Goal: Communication & Community: Share content

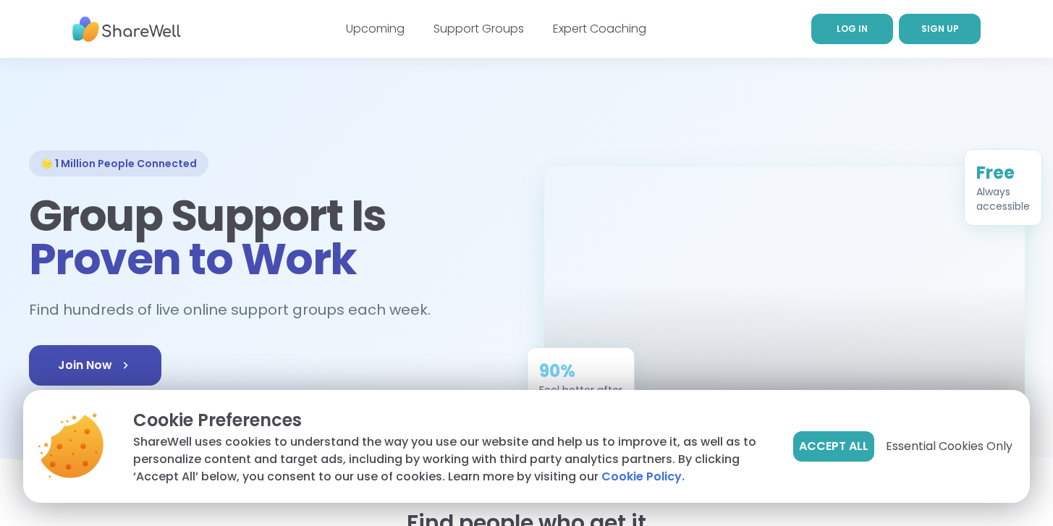
click at [842, 30] on span "LOG IN" at bounding box center [851, 28] width 31 height 12
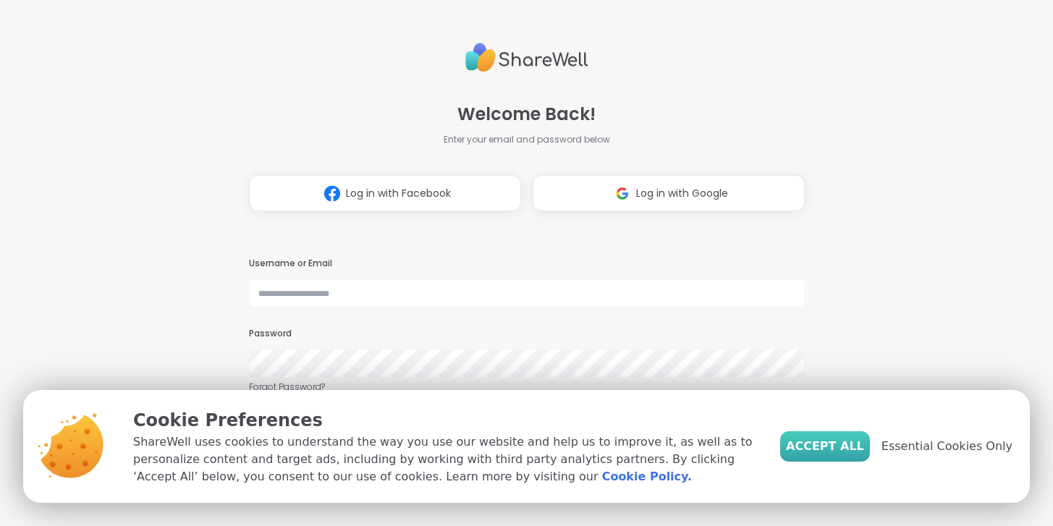
click at [824, 455] on button "Accept All" at bounding box center [825, 446] width 90 height 30
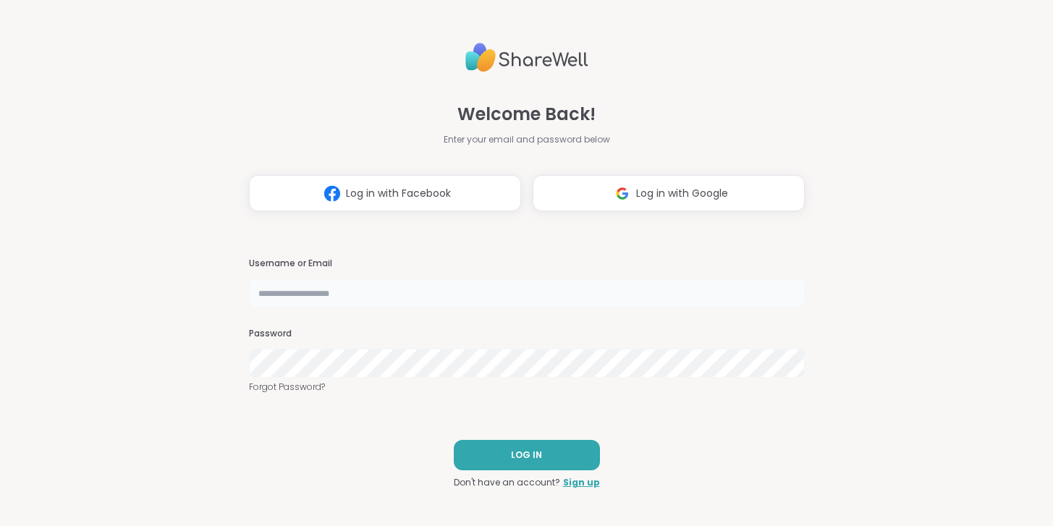
click at [537, 298] on input "text" at bounding box center [527, 293] width 556 height 29
type input "**********"
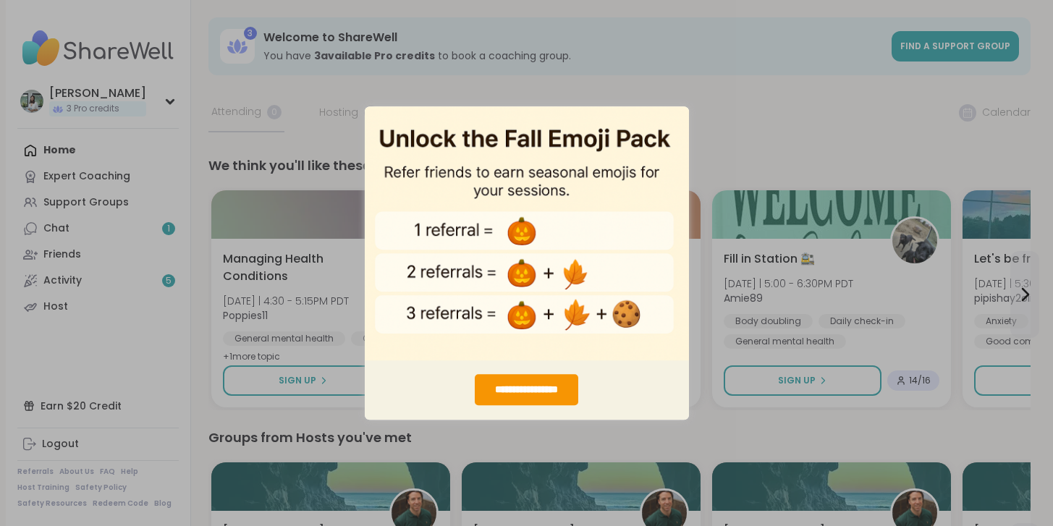
click at [708, 116] on div "**********" at bounding box center [526, 263] width 1053 height 526
click at [569, 145] on img "entering modal" at bounding box center [527, 233] width 324 height 255
click at [617, 85] on div "**********" at bounding box center [526, 263] width 1053 height 526
click at [582, 109] on img "entering modal" at bounding box center [527, 233] width 324 height 255
click at [483, 143] on img "entering modal" at bounding box center [527, 233] width 324 height 255
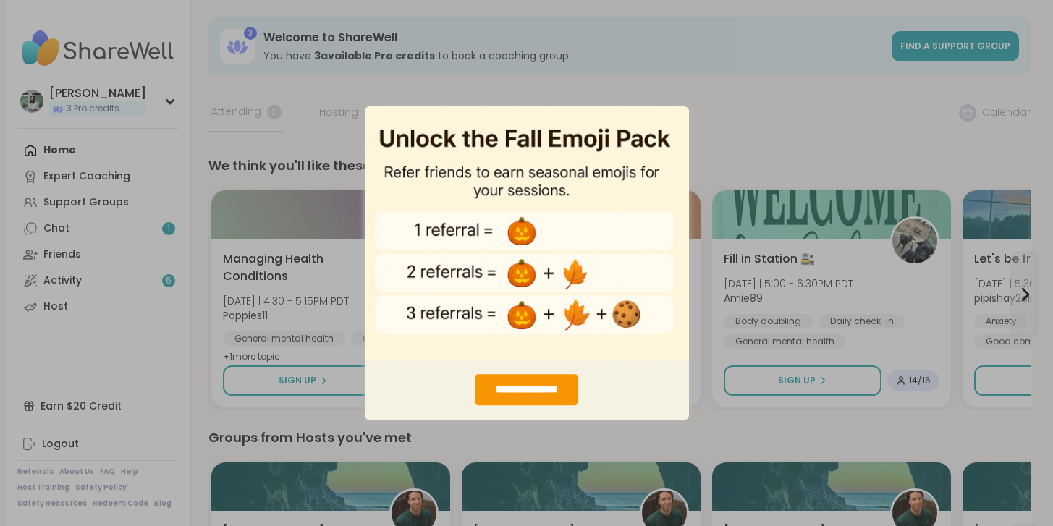
click at [282, 109] on div "**********" at bounding box center [526, 263] width 1053 height 526
click at [93, 186] on div "**********" at bounding box center [526, 263] width 1053 height 526
click at [683, 88] on div "**********" at bounding box center [526, 263] width 1053 height 526
click at [679, 114] on img "entering modal" at bounding box center [527, 233] width 324 height 255
click at [365, 141] on img "entering modal" at bounding box center [527, 233] width 324 height 255
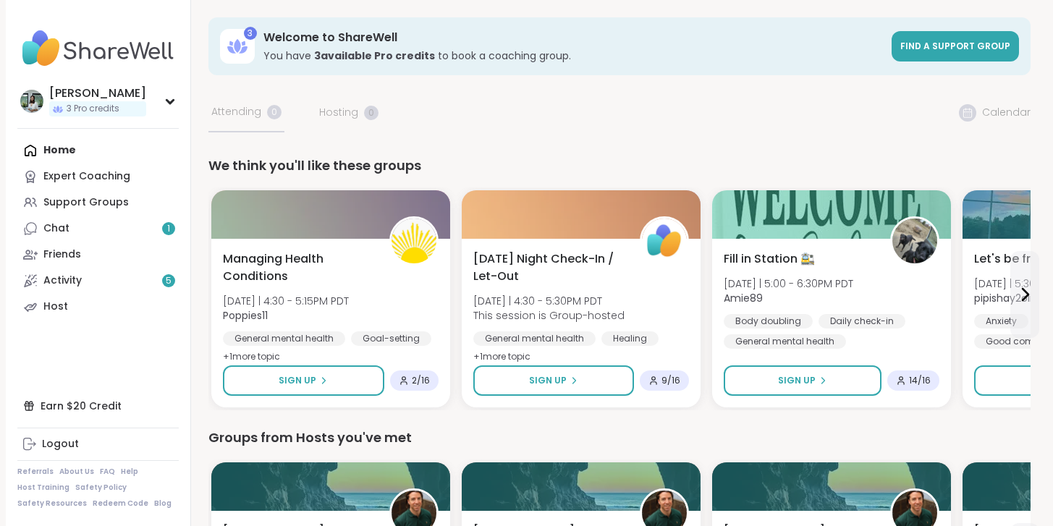
click at [88, 236] on link "Chat 1" at bounding box center [97, 229] width 161 height 26
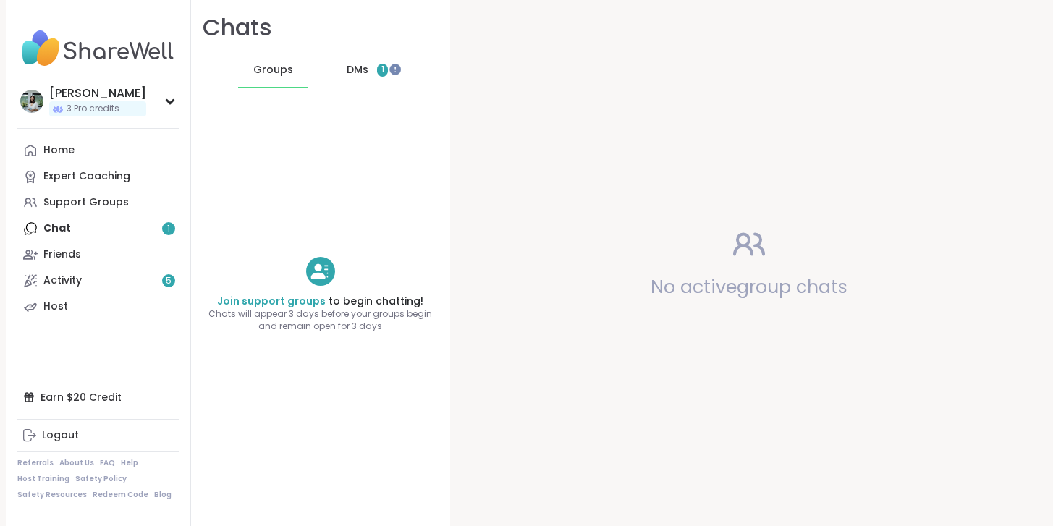
click at [357, 67] on span "DMs" at bounding box center [358, 70] width 22 height 14
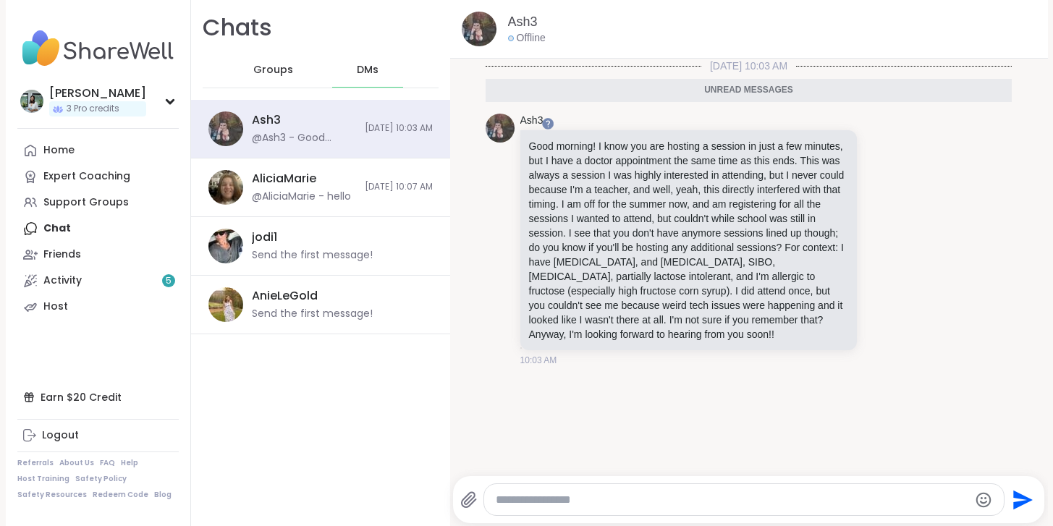
click at [558, 493] on textarea "Type your message" at bounding box center [732, 500] width 472 height 14
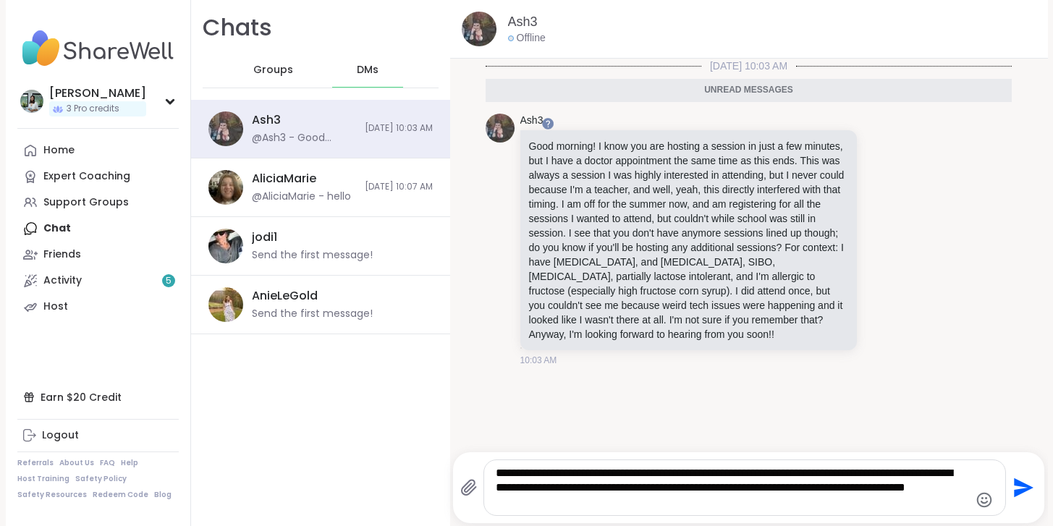
drag, startPoint x: 909, startPoint y: 488, endPoint x: 909, endPoint y: 504, distance: 16.6
click at [909, 504] on textarea "**********" at bounding box center [732, 487] width 472 height 43
click at [650, 499] on textarea "**********" at bounding box center [732, 487] width 472 height 43
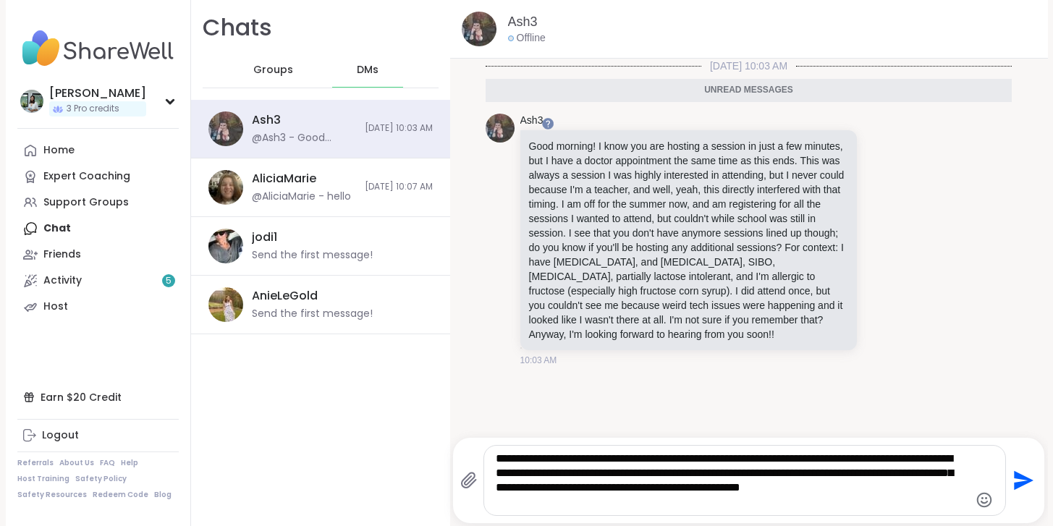
click at [746, 486] on textarea "**********" at bounding box center [732, 480] width 472 height 58
click at [611, 505] on textarea "**********" at bounding box center [732, 480] width 472 height 58
type textarea "**********"
click at [1021, 482] on icon "Send" at bounding box center [1024, 481] width 20 height 20
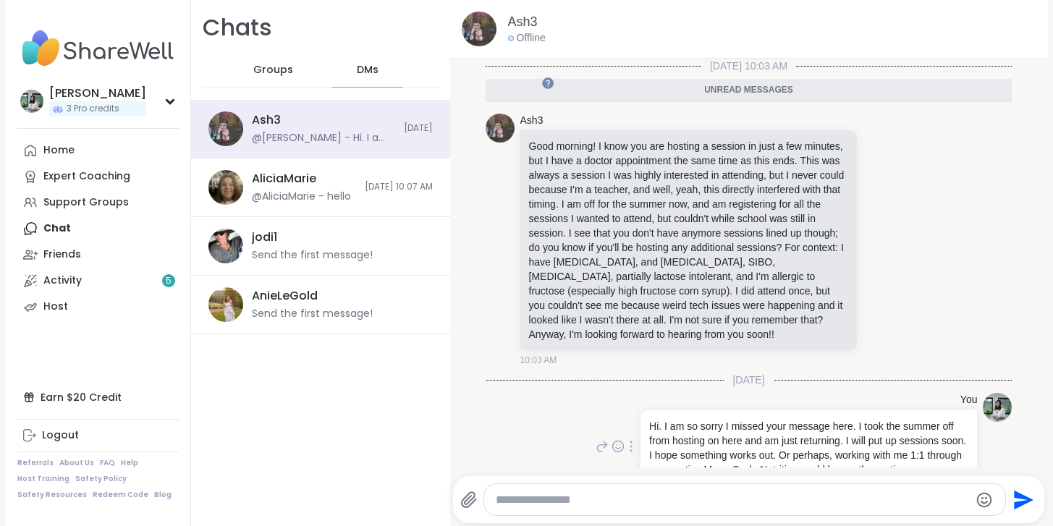
scroll to position [6, 0]
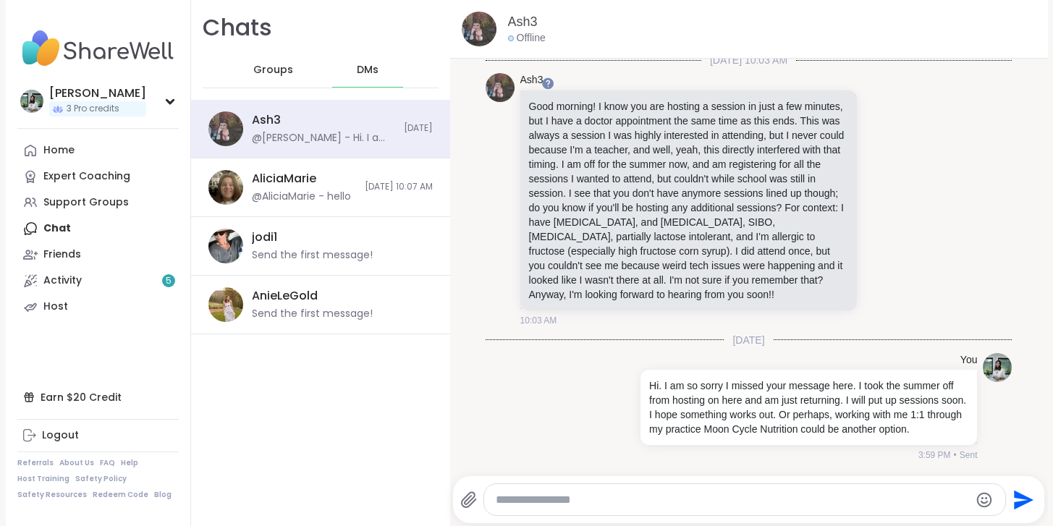
click at [263, 73] on span "Groups" at bounding box center [273, 70] width 40 height 14
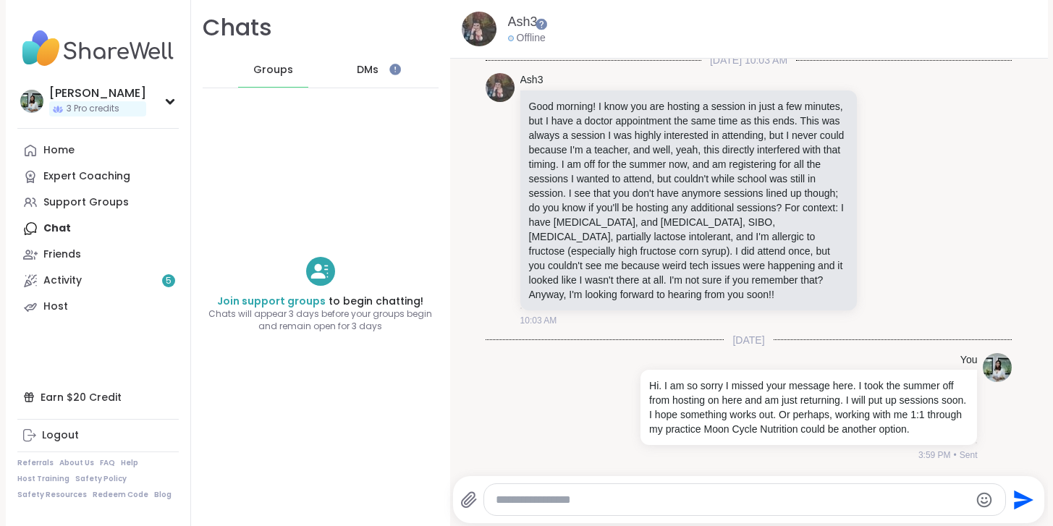
click at [366, 71] on span "DMs" at bounding box center [368, 70] width 22 height 14
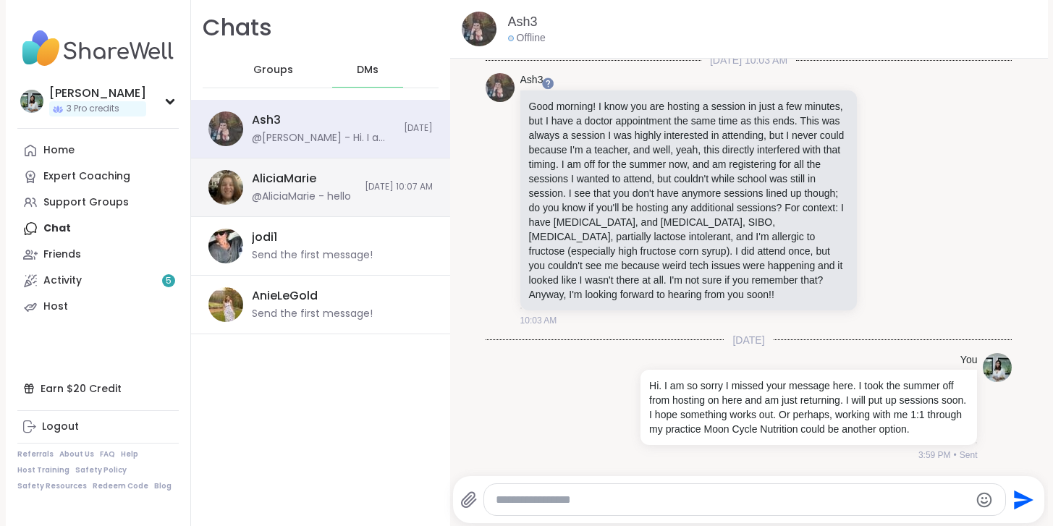
click at [314, 189] on div "AliciaMarie @AliciaMarie - hello" at bounding box center [304, 187] width 104 height 33
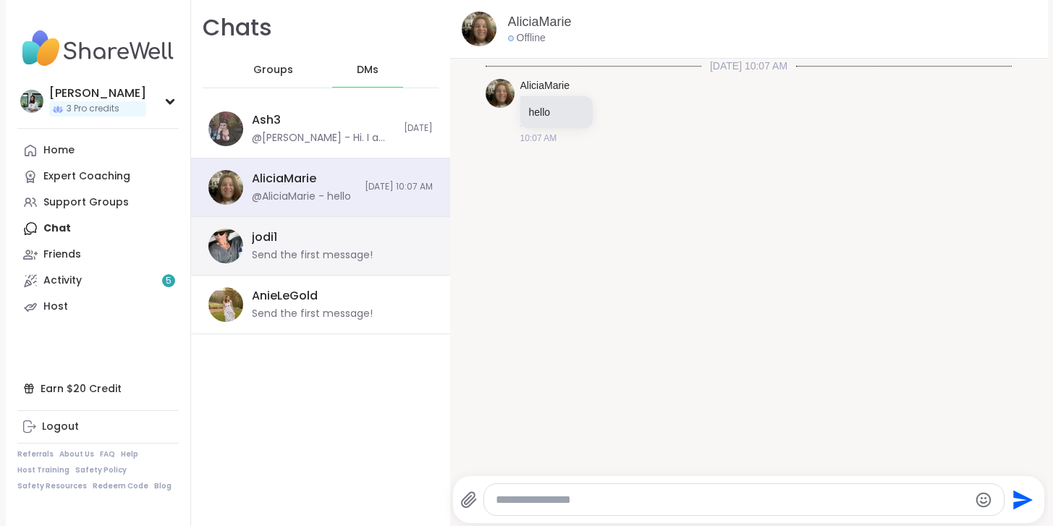
click at [310, 238] on div "jodi1 Send the first message!" at bounding box center [338, 245] width 172 height 33
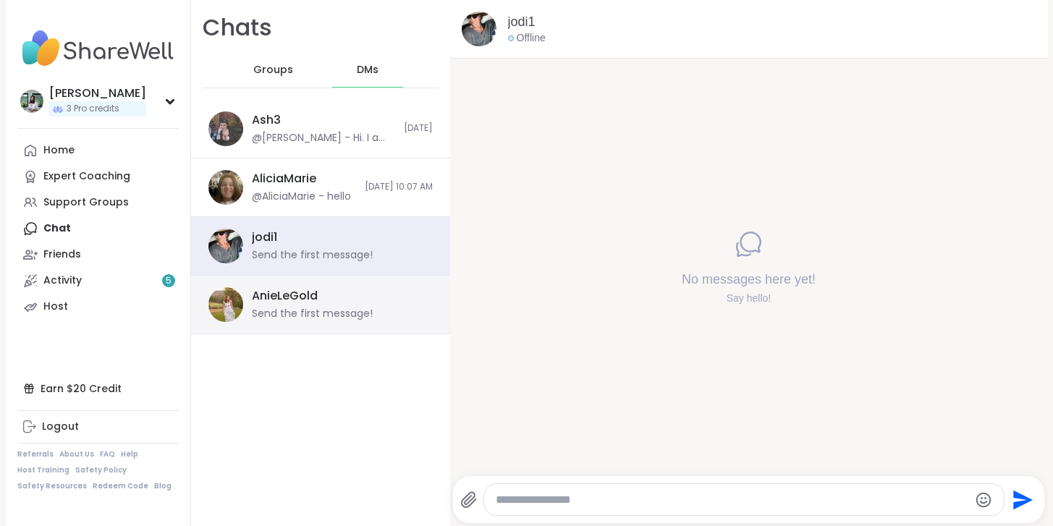
click at [307, 281] on div "AnieLeGold Send the first message!" at bounding box center [320, 305] width 259 height 59
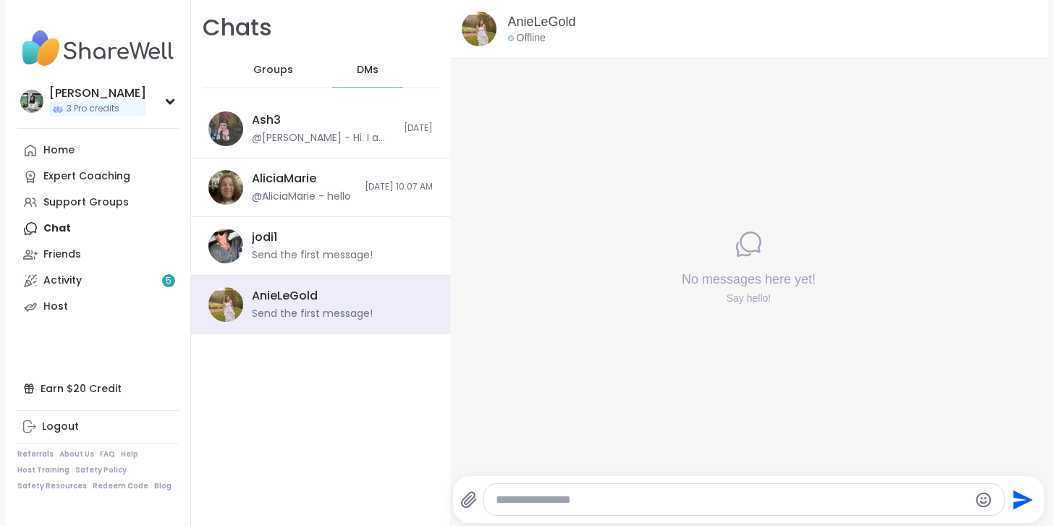
click at [266, 77] on span "Groups" at bounding box center [273, 70] width 40 height 14
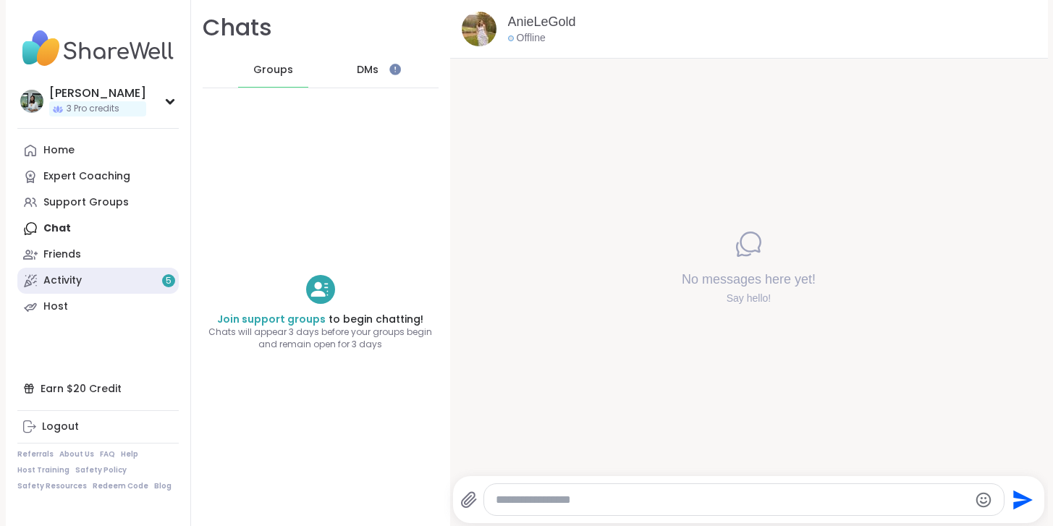
click at [85, 281] on link "Activity 5" at bounding box center [97, 281] width 161 height 26
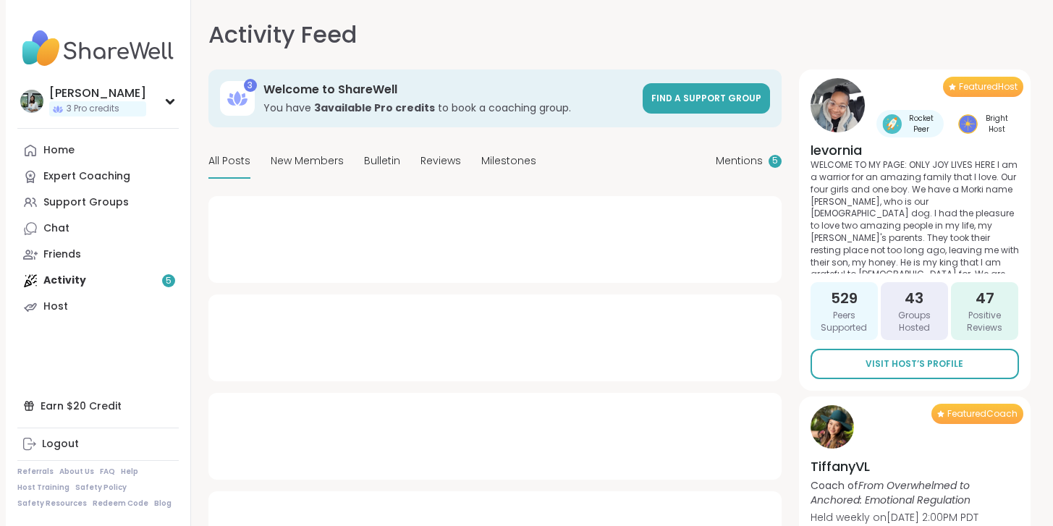
type textarea "*"
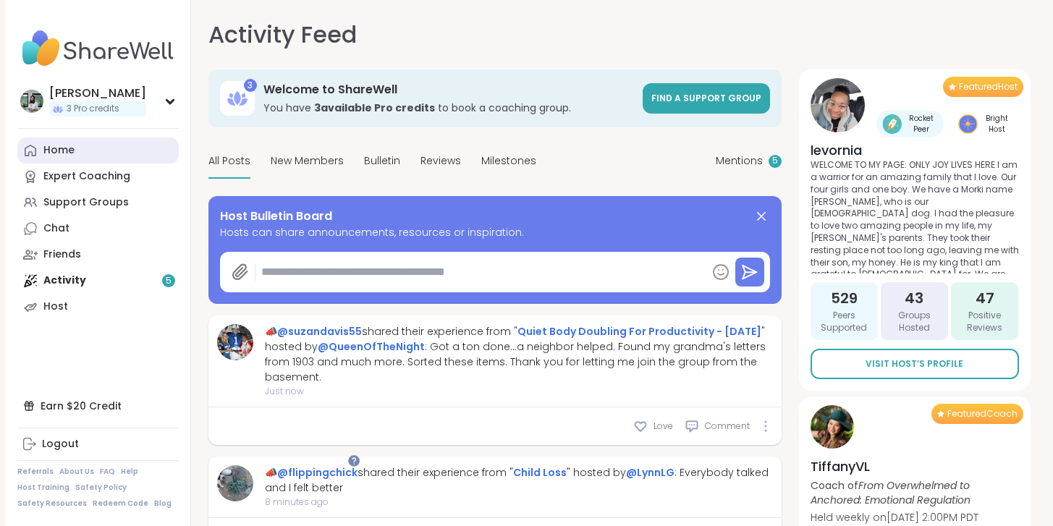
click at [85, 149] on link "Home" at bounding box center [97, 150] width 161 height 26
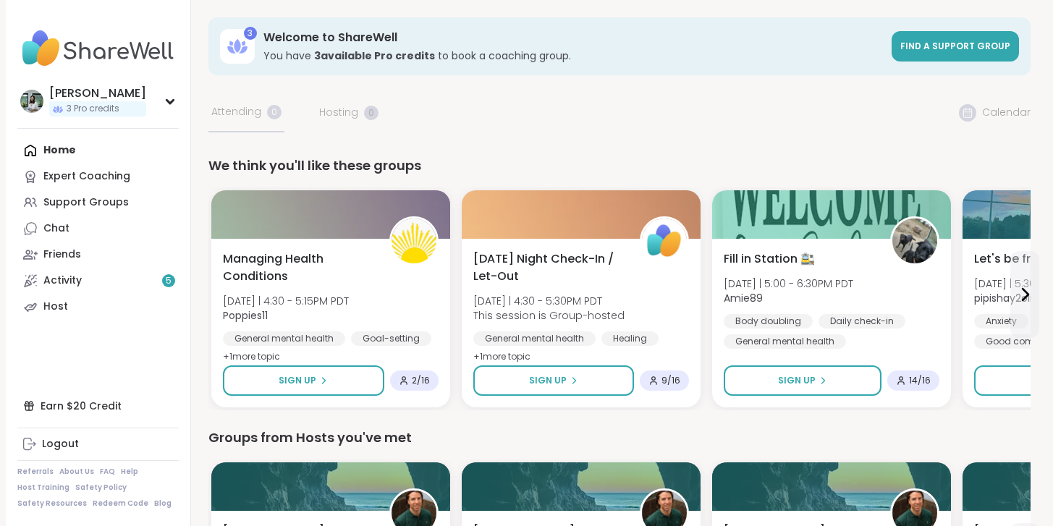
click at [83, 90] on div "[PERSON_NAME]" at bounding box center [97, 93] width 97 height 16
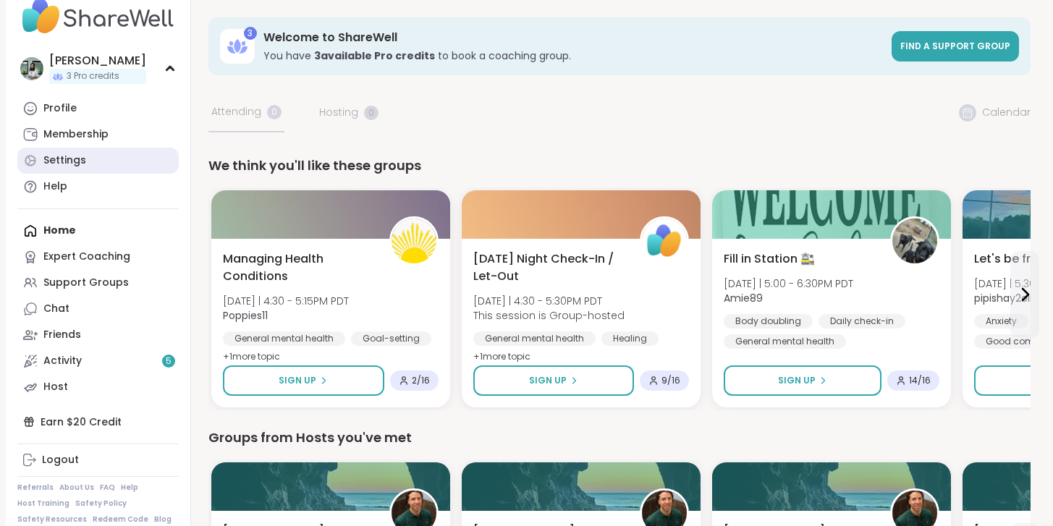
scroll to position [48, 0]
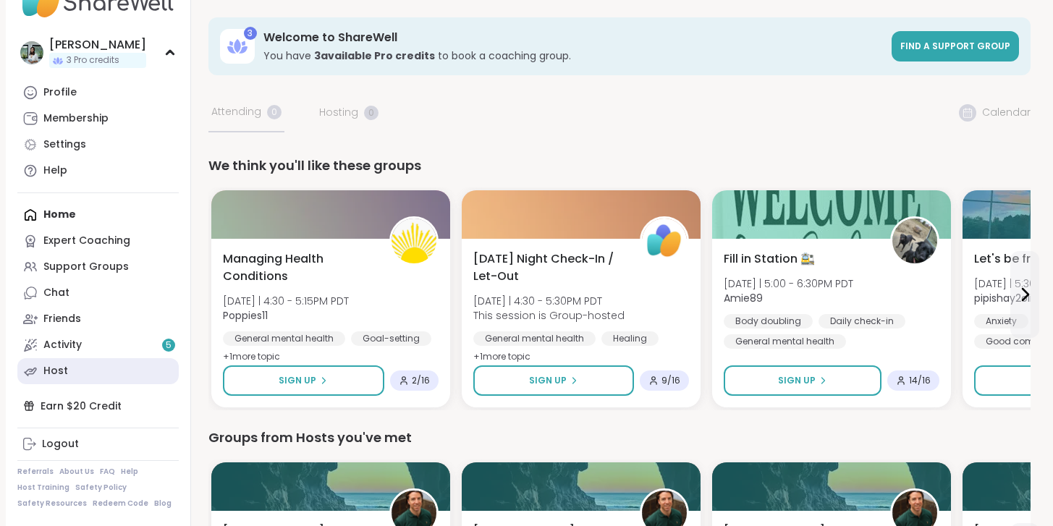
click at [80, 371] on link "Host" at bounding box center [97, 371] width 161 height 26
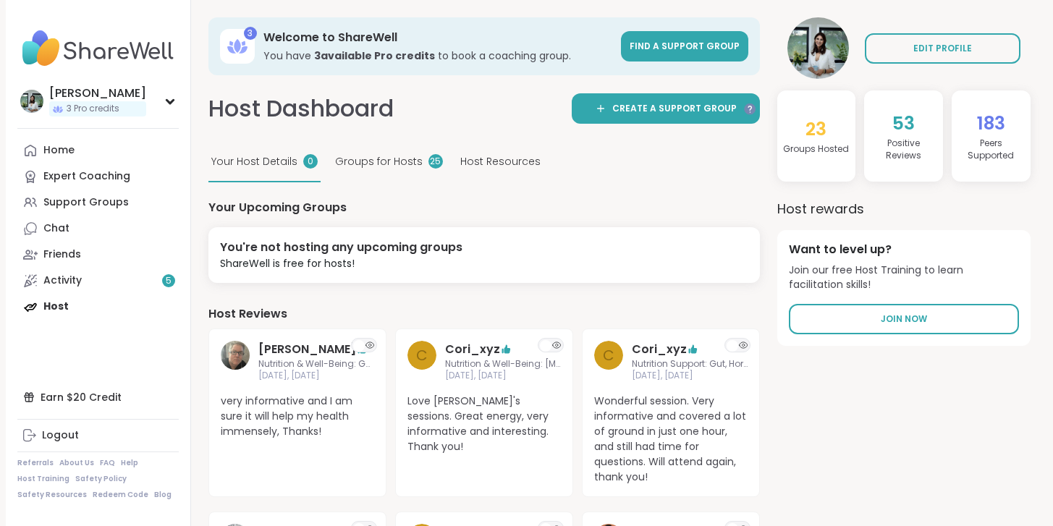
click at [813, 147] on h4 "Groups Hosted" at bounding box center [816, 149] width 66 height 12
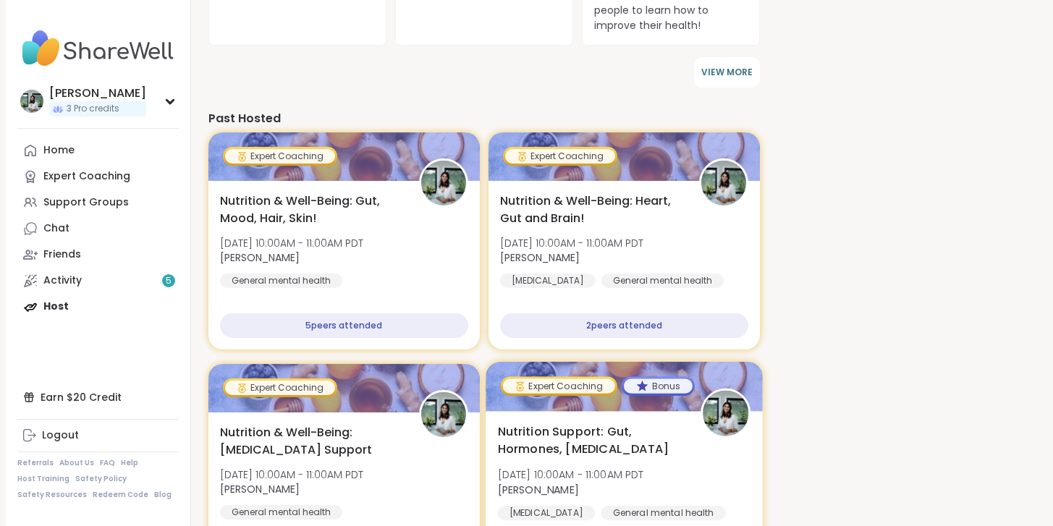
scroll to position [736, 0]
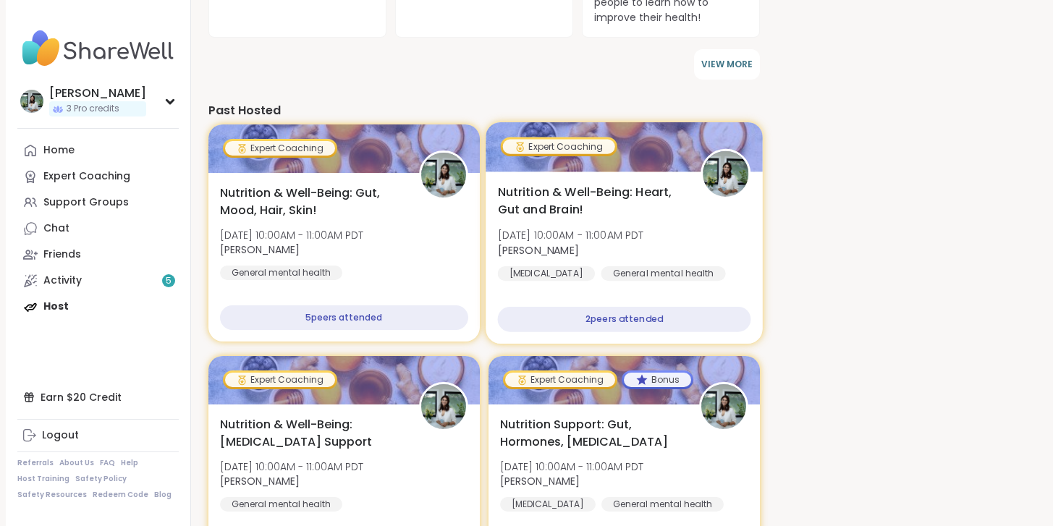
click at [603, 213] on span "Nutrition & Well-Being: Heart, Gut and Brain!" at bounding box center [590, 201] width 187 height 35
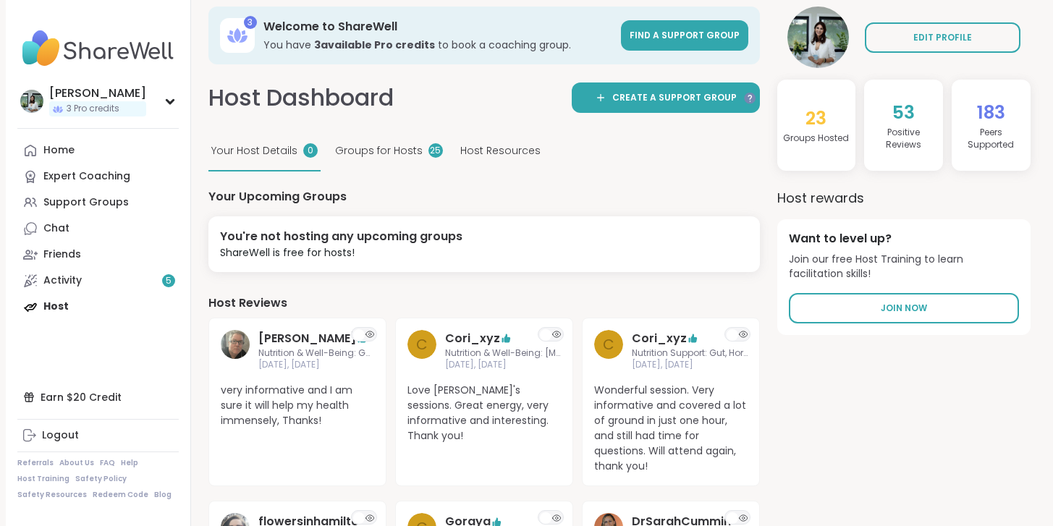
scroll to position [0, 0]
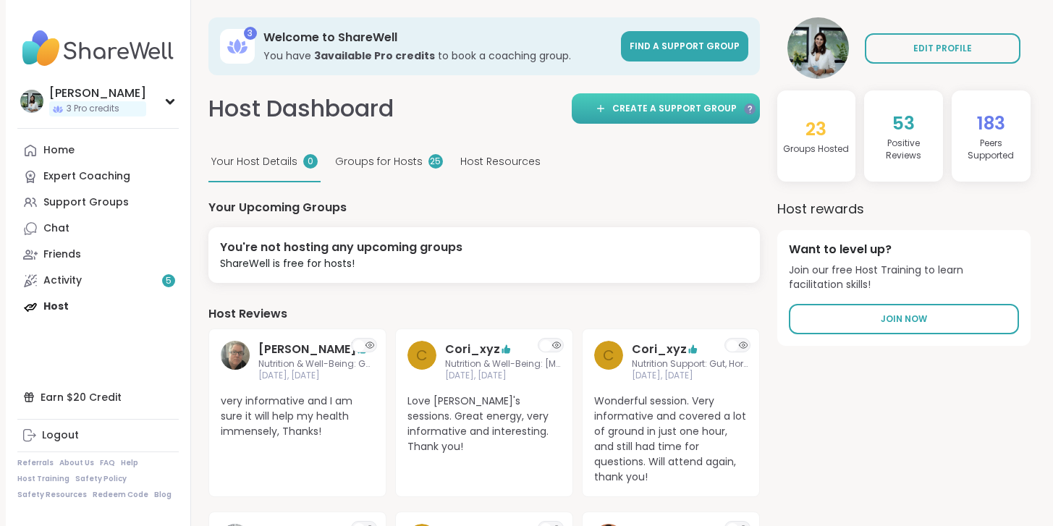
click at [670, 111] on span "Create a support group" at bounding box center [674, 108] width 124 height 13
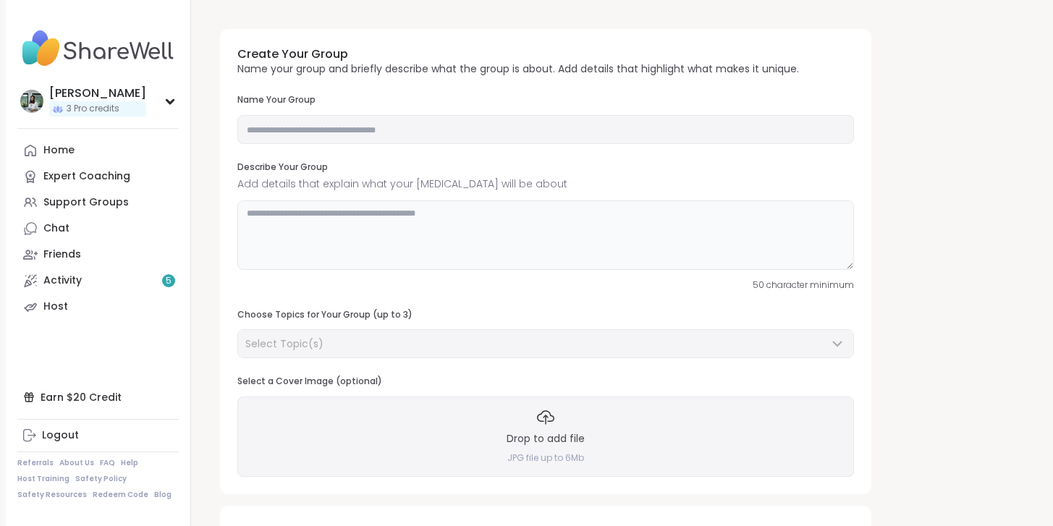
click at [421, 225] on textarea at bounding box center [545, 234] width 616 height 69
paste textarea "**********"
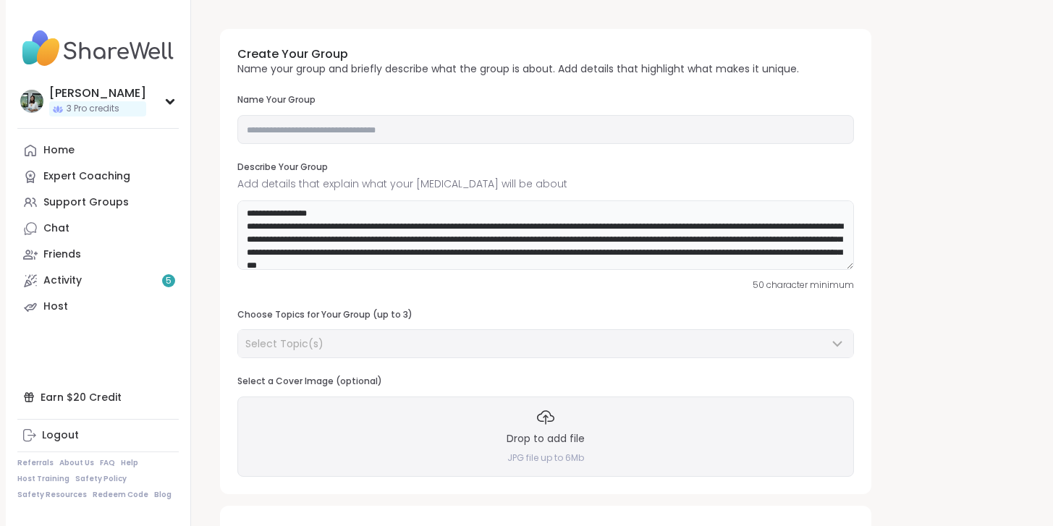
scroll to position [184, 0]
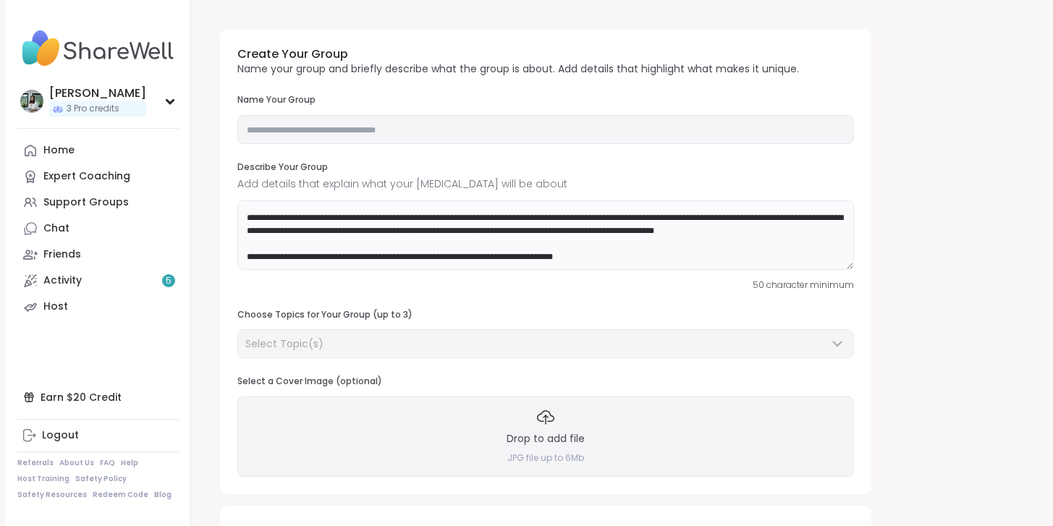
type textarea "**********"
click at [300, 129] on input "text" at bounding box center [545, 129] width 616 height 29
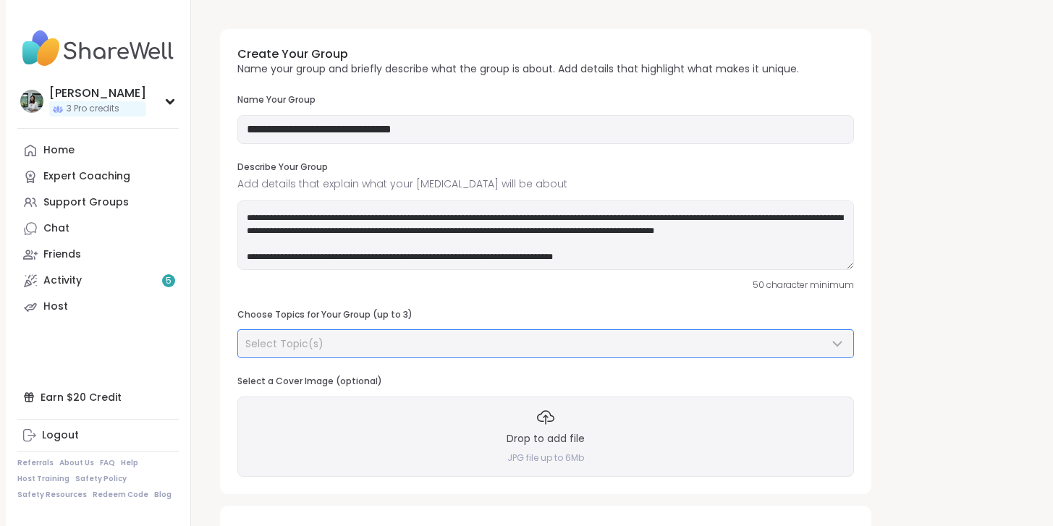
click at [336, 342] on div "Select Topic(s)" at bounding box center [536, 343] width 583 height 14
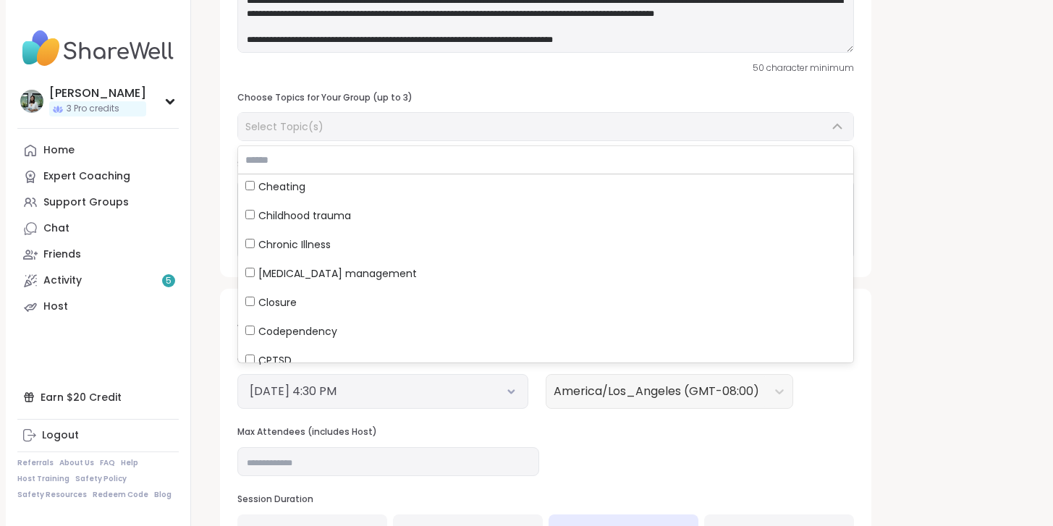
scroll to position [1047, 0]
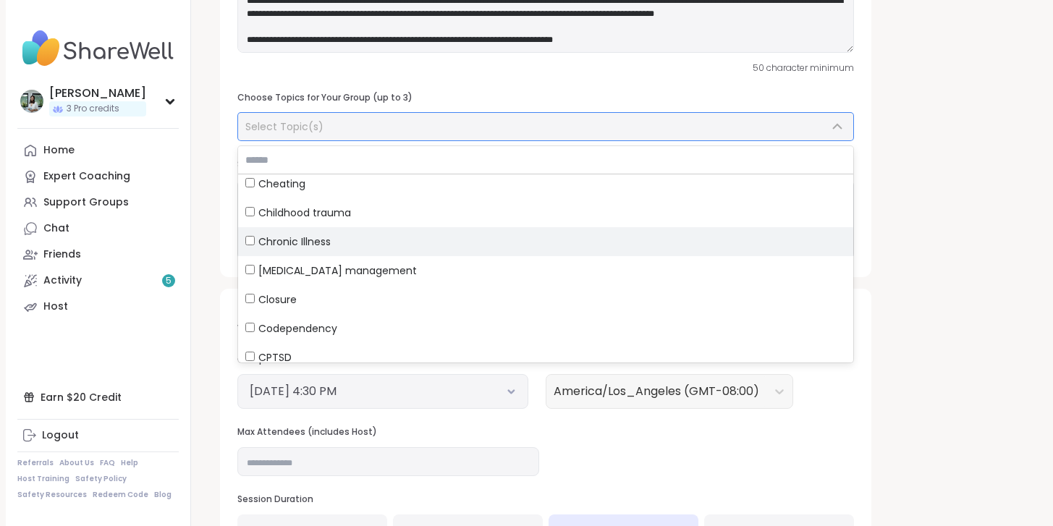
click at [291, 237] on span "Chronic Illness" at bounding box center [294, 241] width 72 height 14
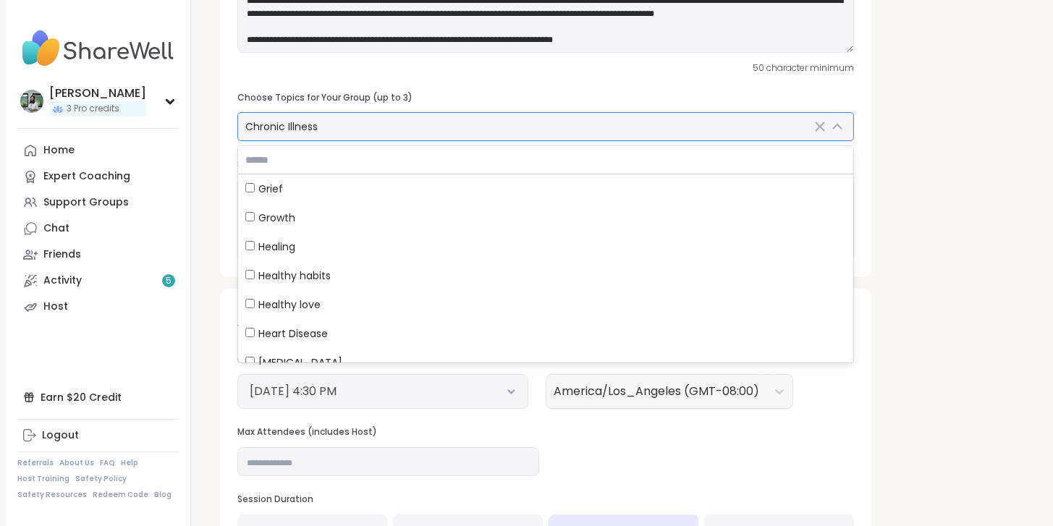
scroll to position [2201, 0]
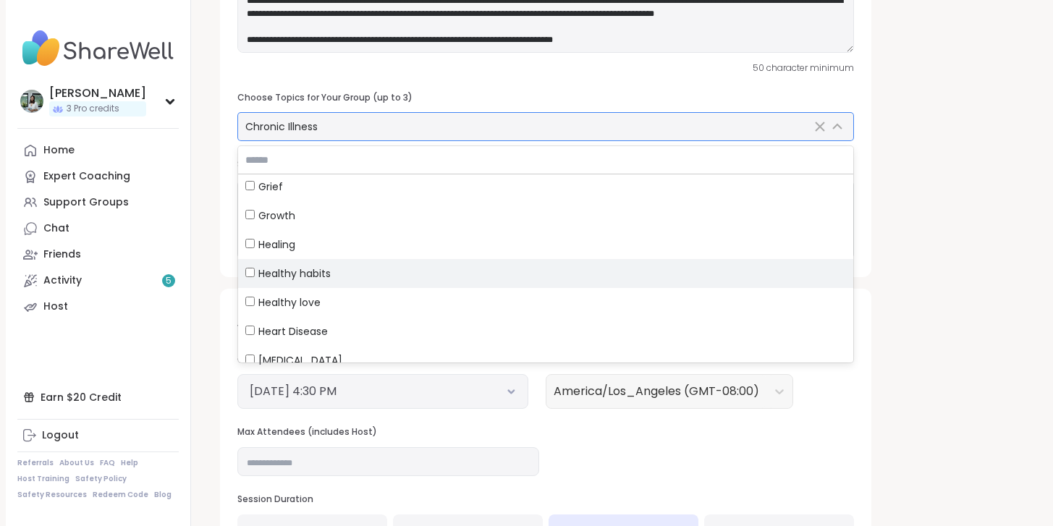
click at [299, 272] on span "Healthy habits" at bounding box center [294, 273] width 72 height 14
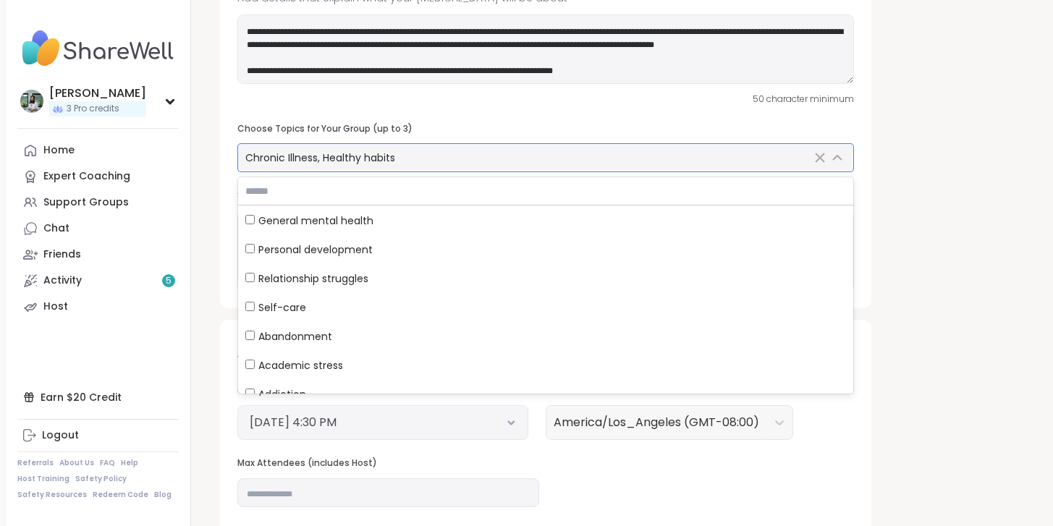
scroll to position [29, 0]
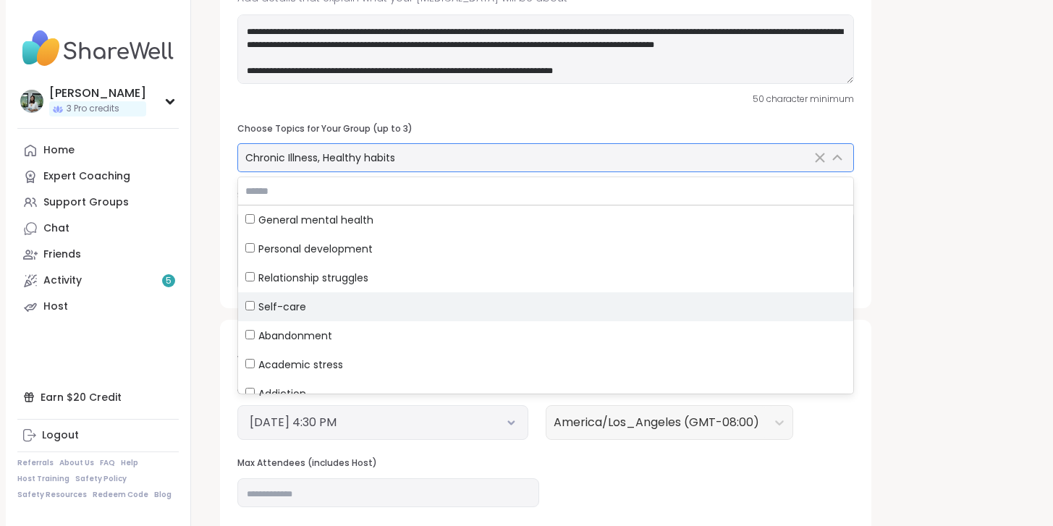
click at [297, 307] on span "Self-care" at bounding box center [282, 307] width 48 height 14
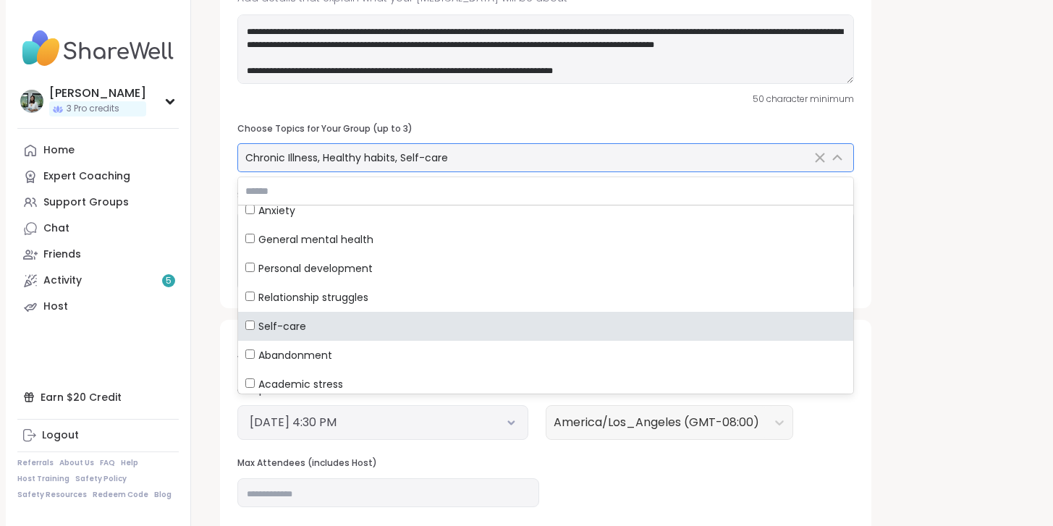
scroll to position [0, 0]
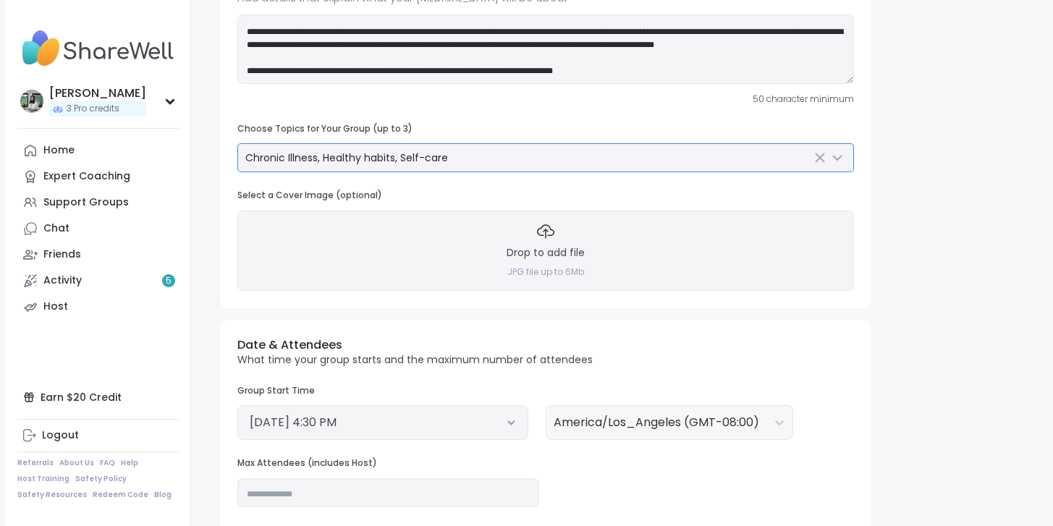
click at [924, 226] on div "**********" at bounding box center [619, 378] width 822 height 1095
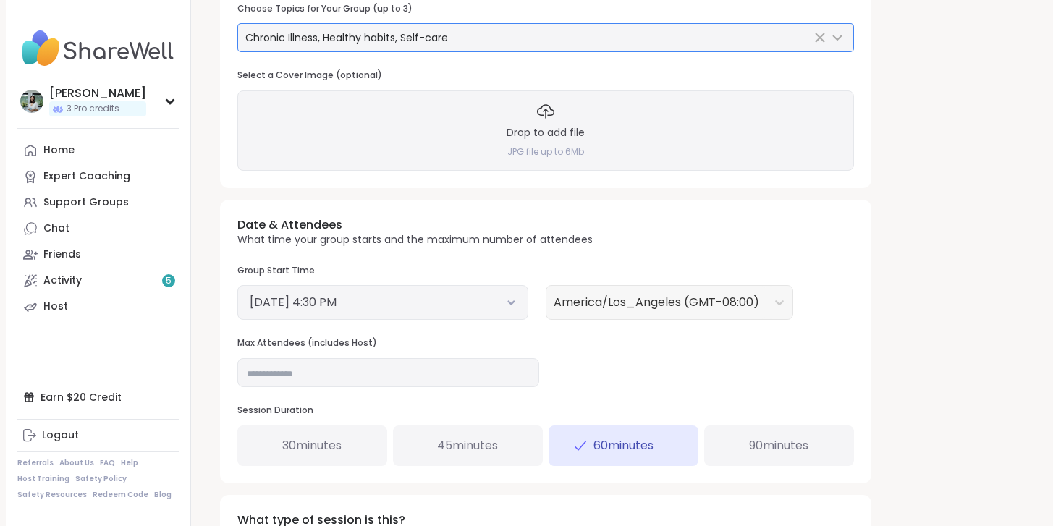
scroll to position [331, 0]
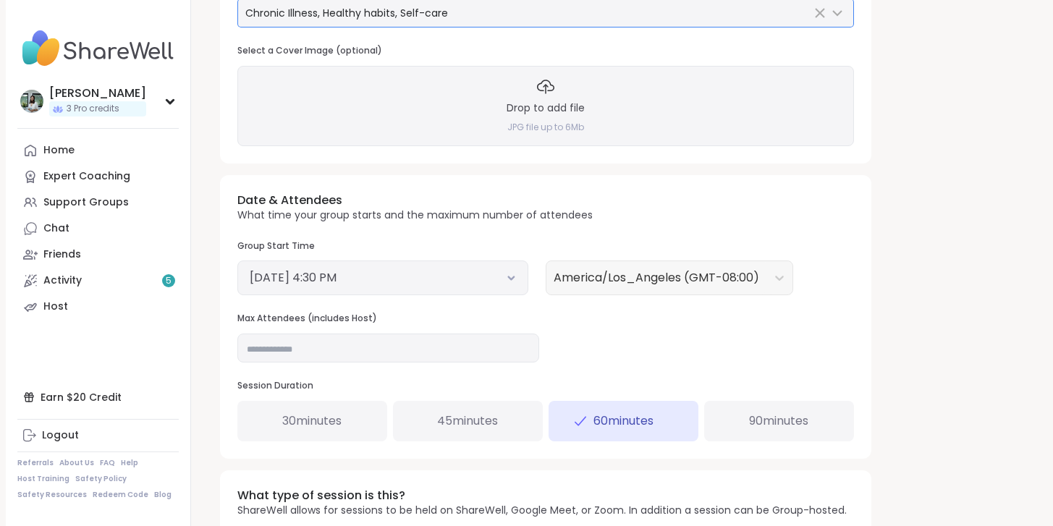
click at [438, 279] on button "October 13, 2025 4:30 PM" at bounding box center [383, 277] width 266 height 17
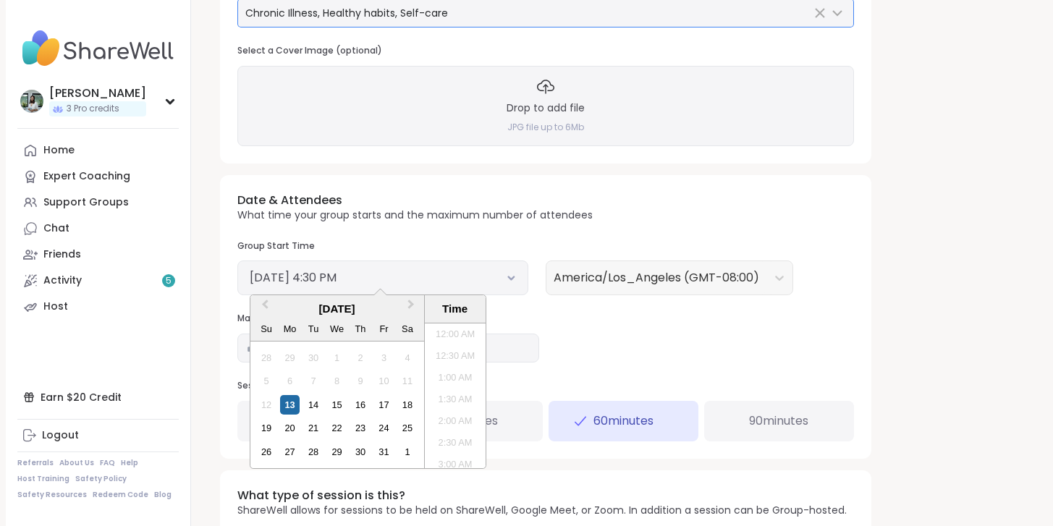
scroll to position [655, 0]
click at [411, 302] on span "Next Month" at bounding box center [411, 308] width 0 height 22
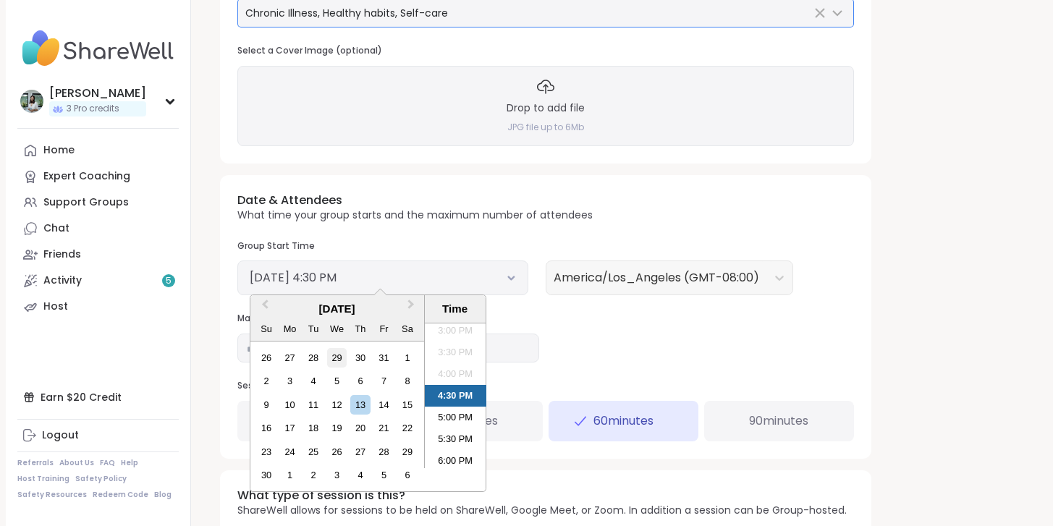
click at [334, 361] on div "29" at bounding box center [337, 358] width 20 height 20
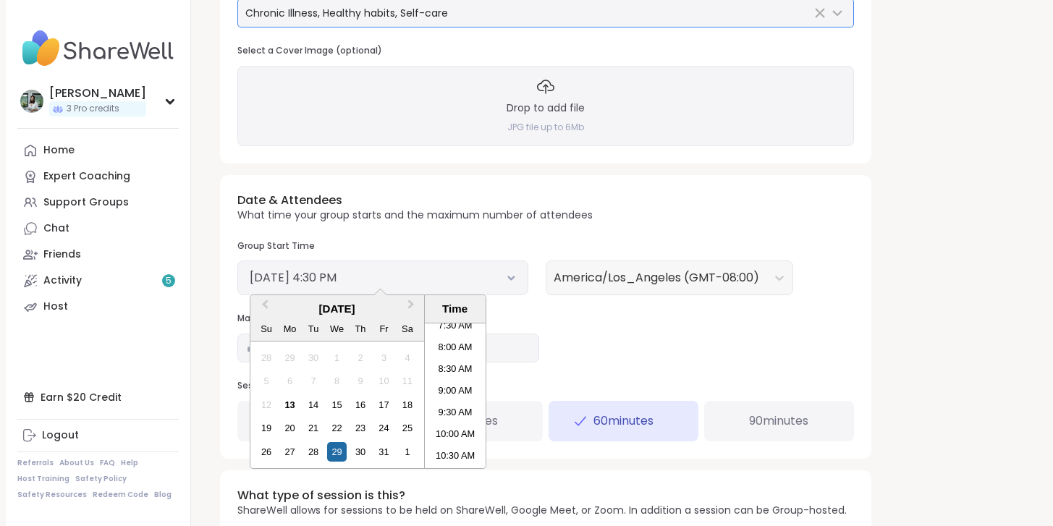
scroll to position [361, 0]
click at [451, 387] on li "9:30 AM" at bounding box center [455, 386] width 61 height 22
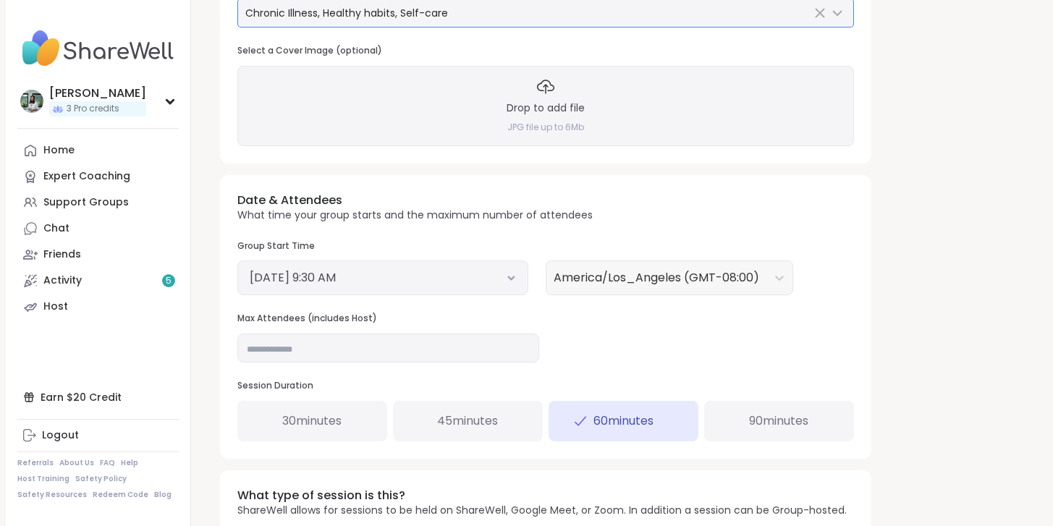
click at [459, 418] on span "45 minutes" at bounding box center [467, 420] width 61 height 17
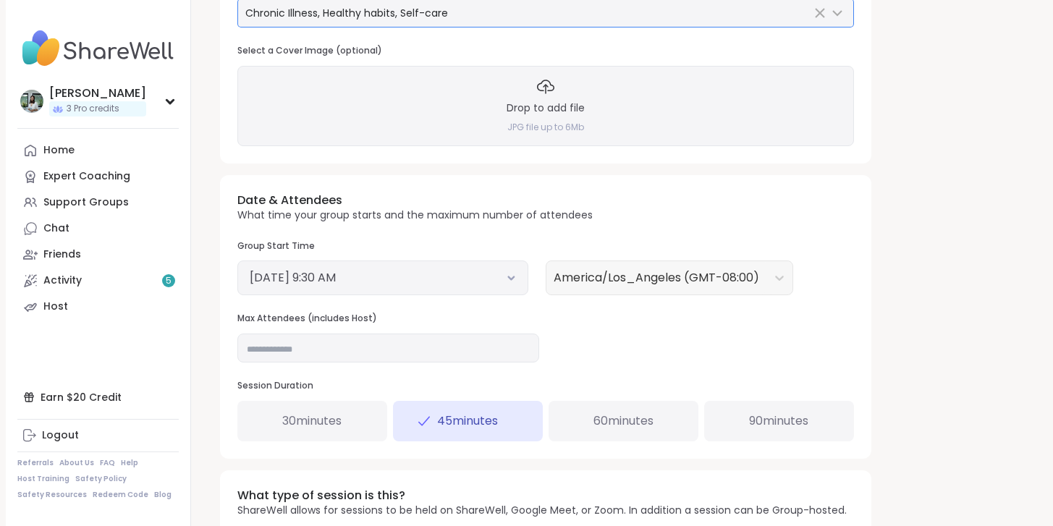
click at [579, 346] on div "Date & Attendees What time your group starts and the maximum number of attendee…" at bounding box center [545, 317] width 651 height 284
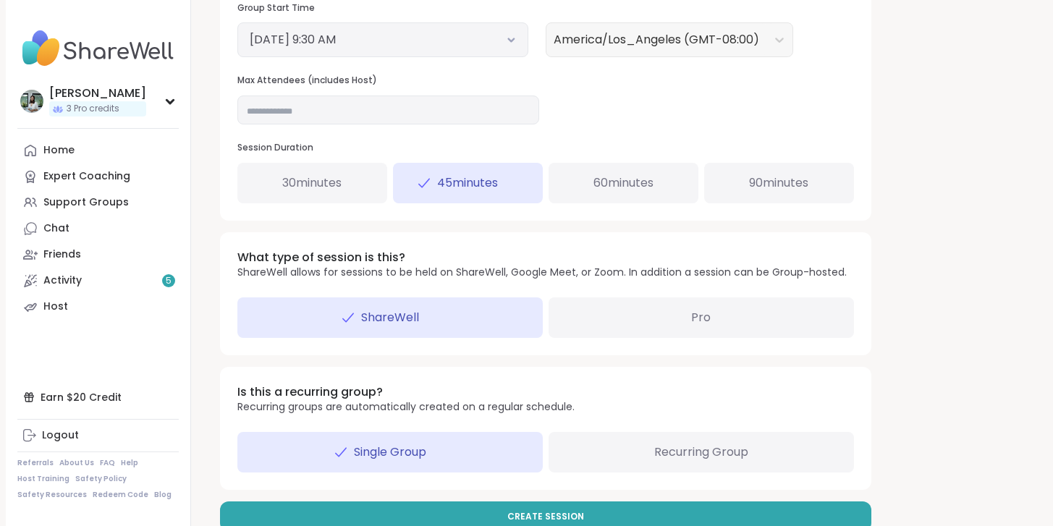
scroll to position [570, 0]
click at [620, 315] on div "Pro" at bounding box center [700, 316] width 305 height 41
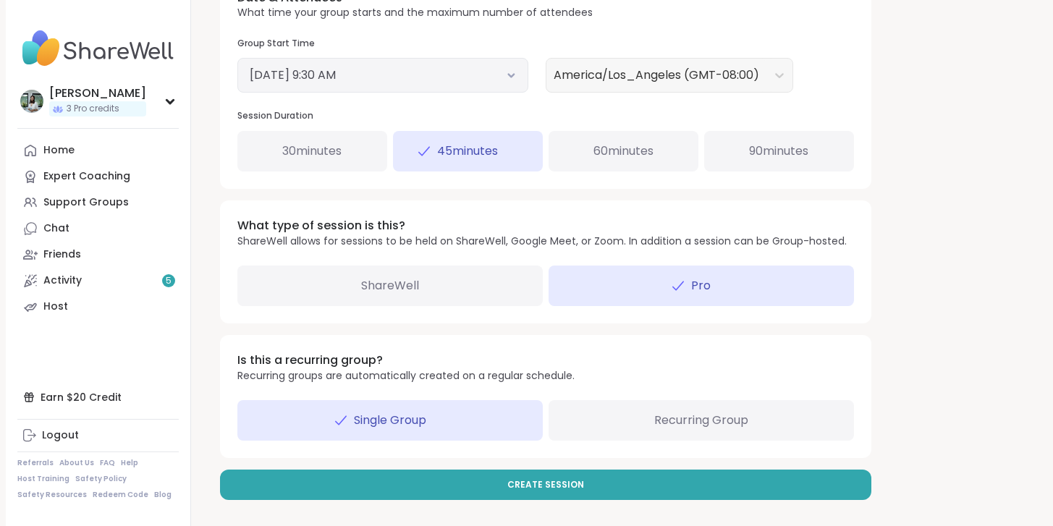
click at [602, 421] on div "Recurring Group" at bounding box center [700, 420] width 305 height 41
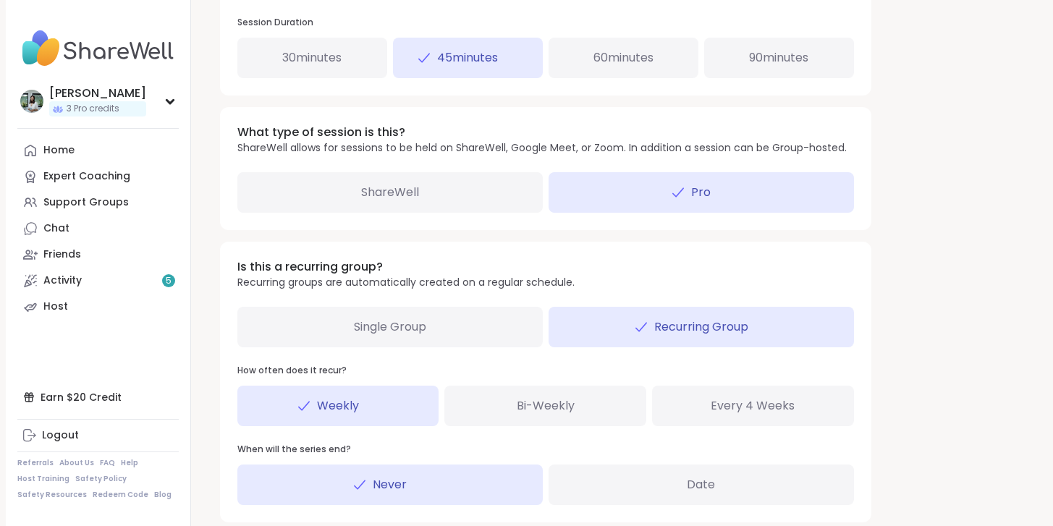
scroll to position [691, 0]
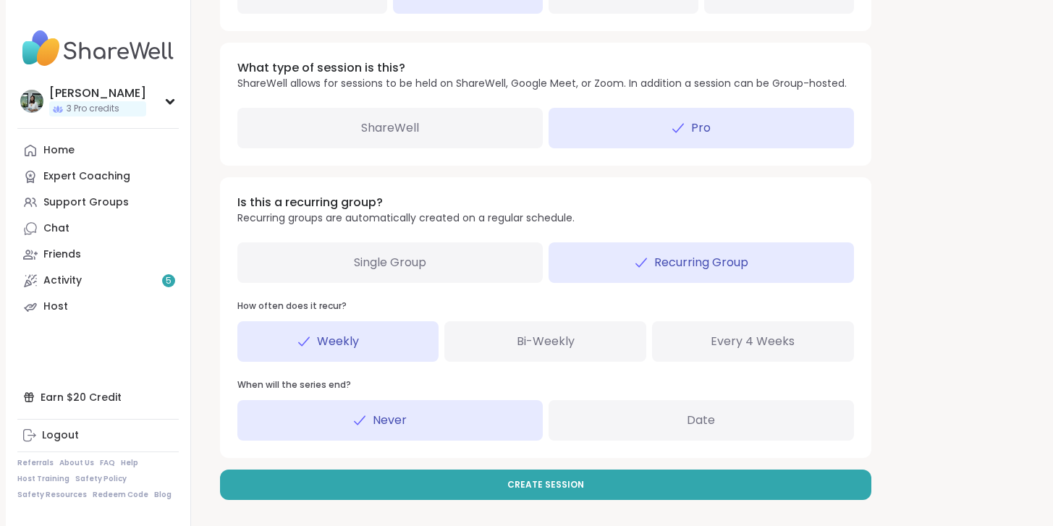
click at [663, 409] on div "Date" at bounding box center [700, 420] width 305 height 41
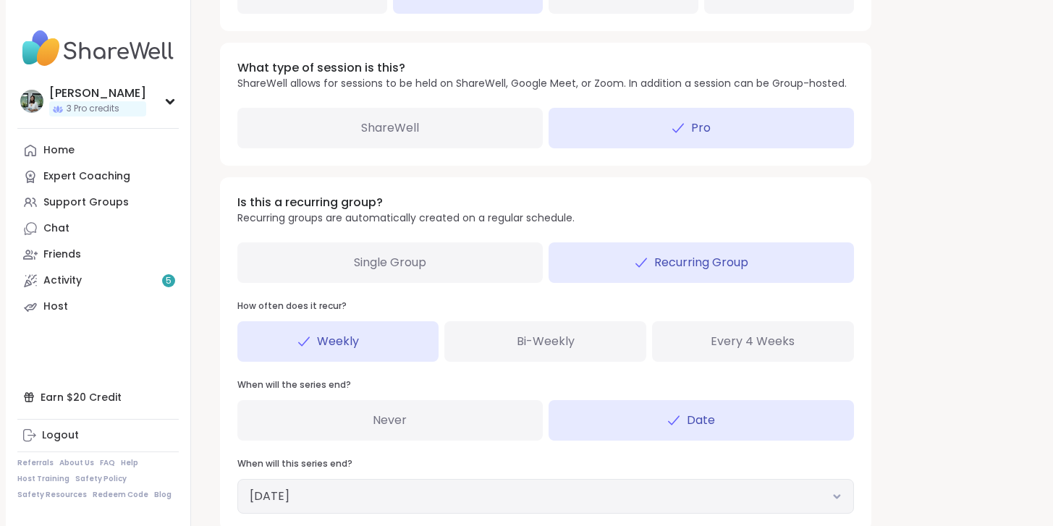
scroll to position [763, 0]
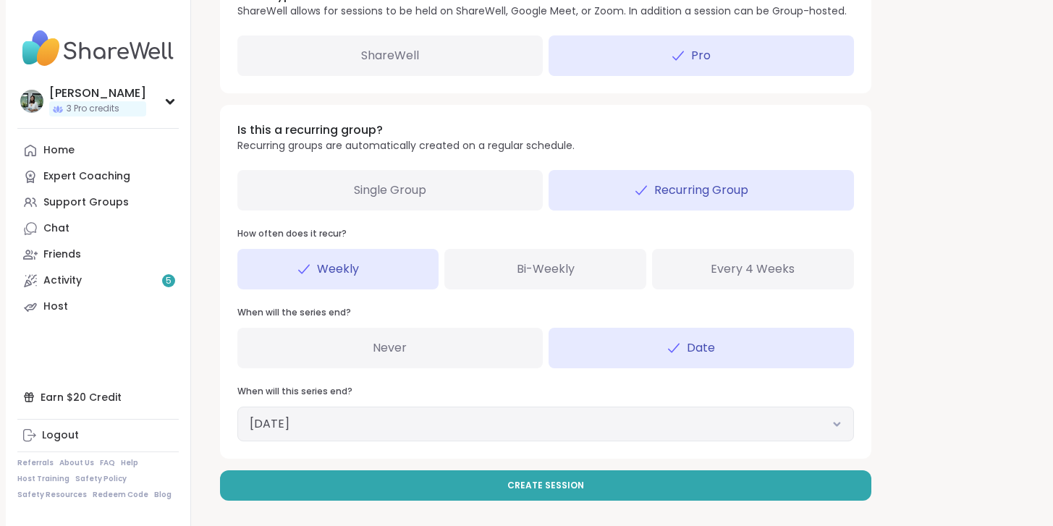
click at [354, 429] on button "December 12, 2025" at bounding box center [546, 423] width 592 height 17
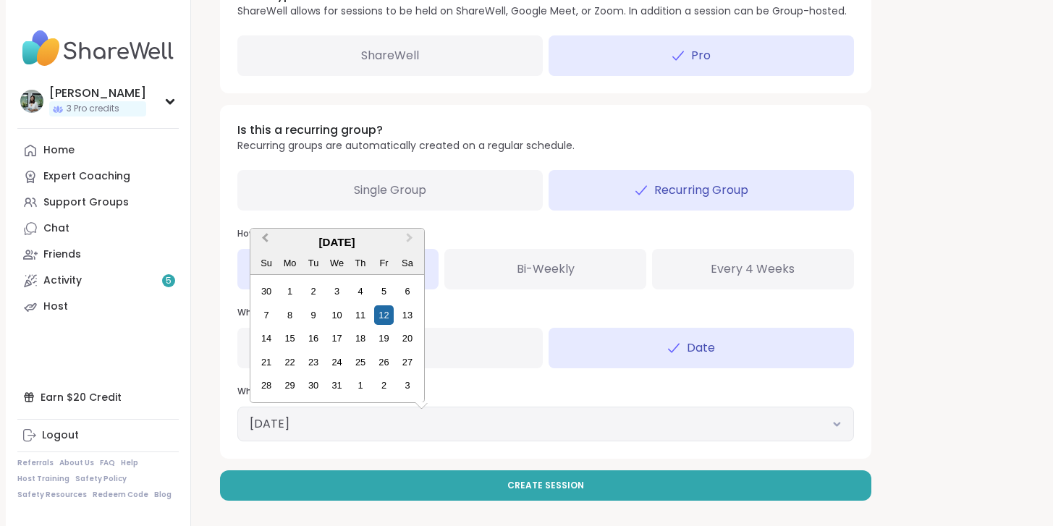
click at [265, 242] on span "Previous Month" at bounding box center [265, 241] width 0 height 22
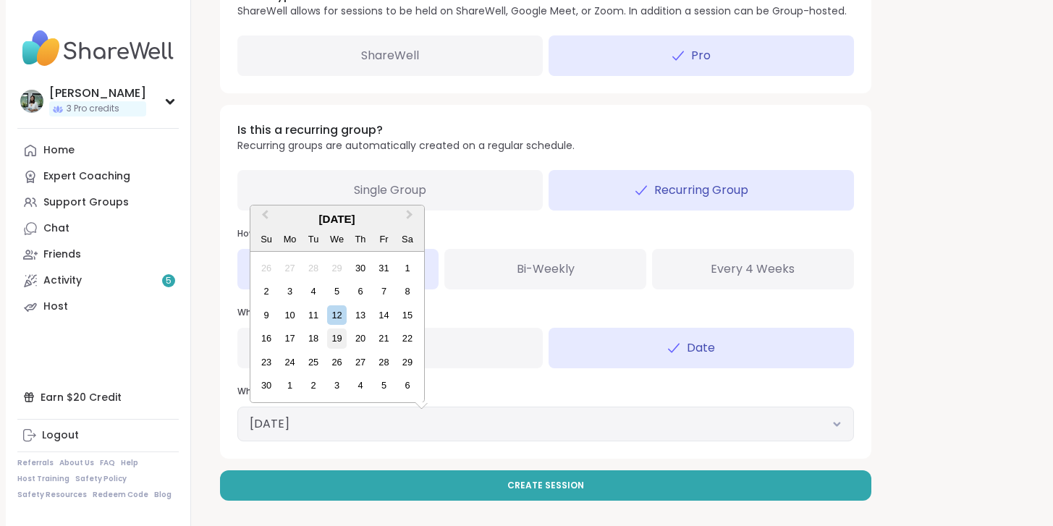
click at [336, 339] on div "19" at bounding box center [337, 338] width 20 height 20
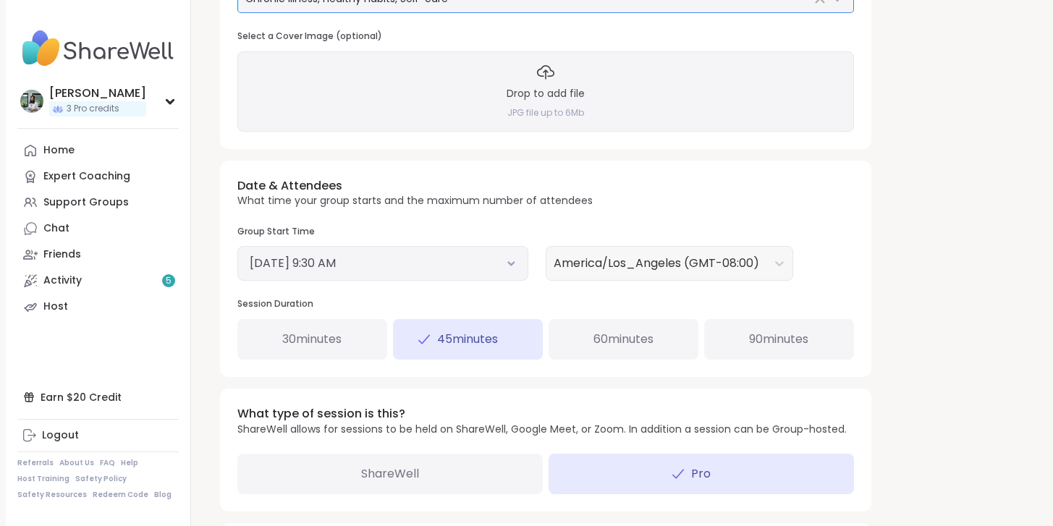
scroll to position [22, 0]
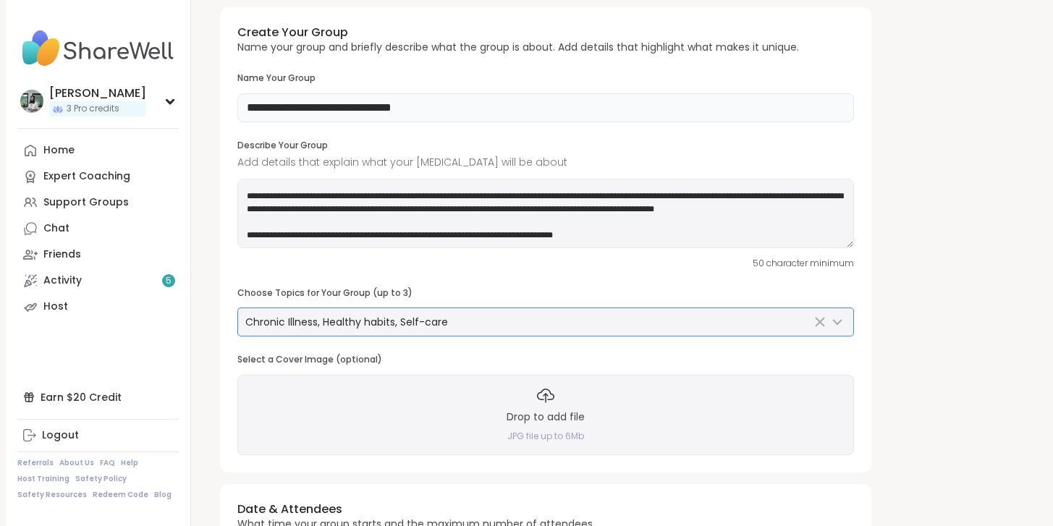
click at [457, 106] on input "**********" at bounding box center [545, 107] width 616 height 29
drag, startPoint x: 553, startPoint y: 107, endPoint x: 502, endPoint y: 109, distance: 51.4
click at [502, 109] on input "**********" at bounding box center [545, 107] width 616 height 29
drag, startPoint x: 360, startPoint y: 107, endPoint x: 315, endPoint y: 105, distance: 45.6
click at [315, 105] on input "**********" at bounding box center [545, 107] width 616 height 29
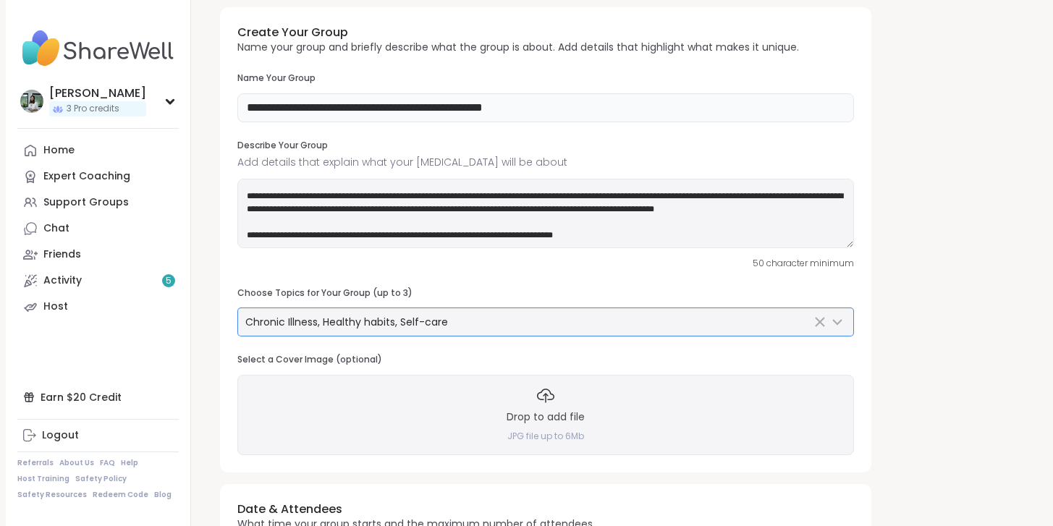
type input "**********"
click at [614, 138] on div "**********" at bounding box center [545, 239] width 651 height 465
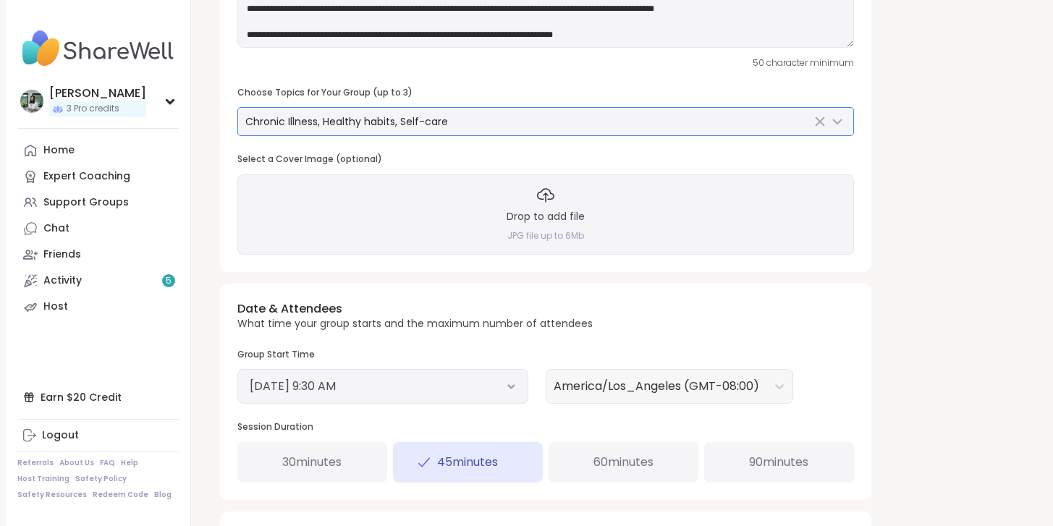
scroll to position [221, 0]
click at [462, 211] on div "Drop to add file JPG file up to 6Mb" at bounding box center [545, 215] width 616 height 80
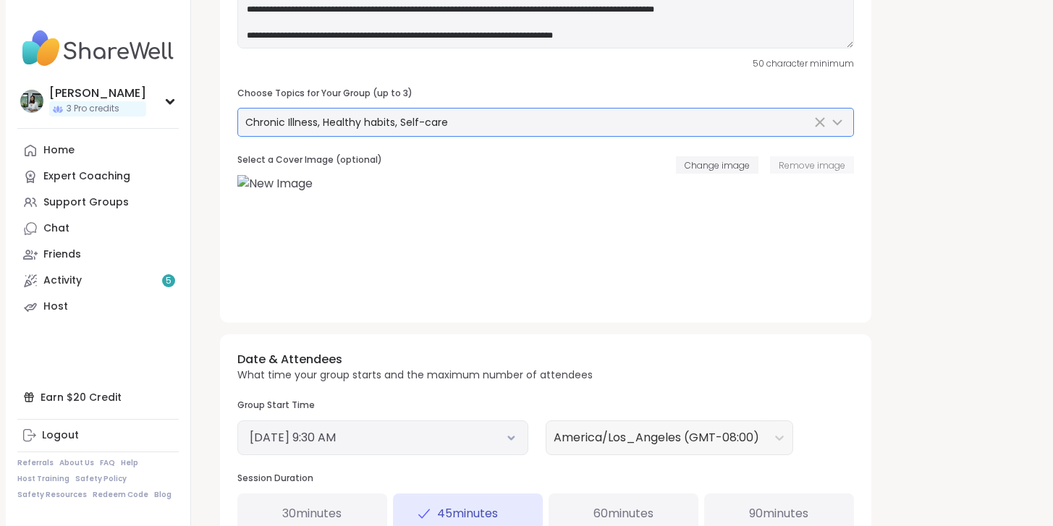
click at [810, 168] on span "Remove image" at bounding box center [811, 165] width 67 height 12
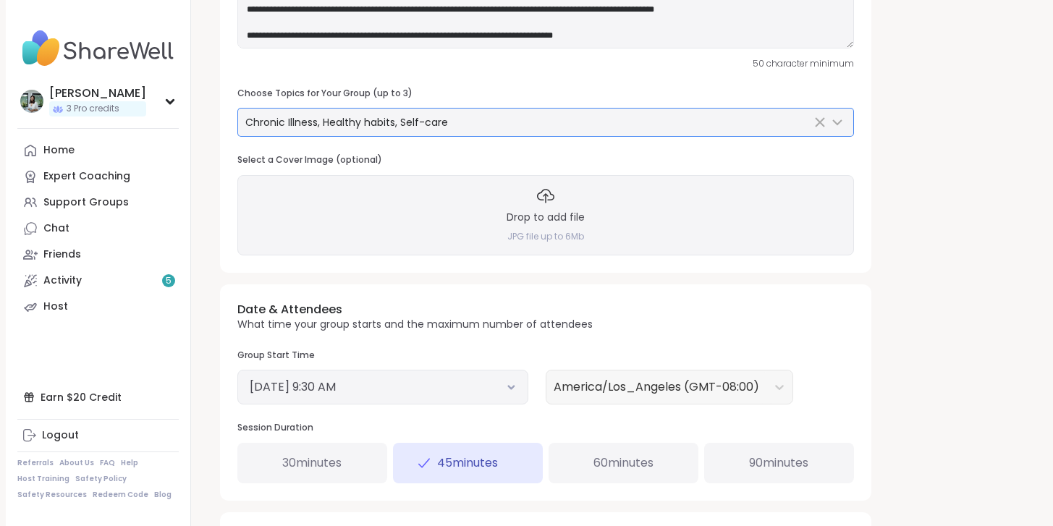
click at [619, 177] on div "Drop to add file JPG file up to 6Mb" at bounding box center [545, 215] width 616 height 80
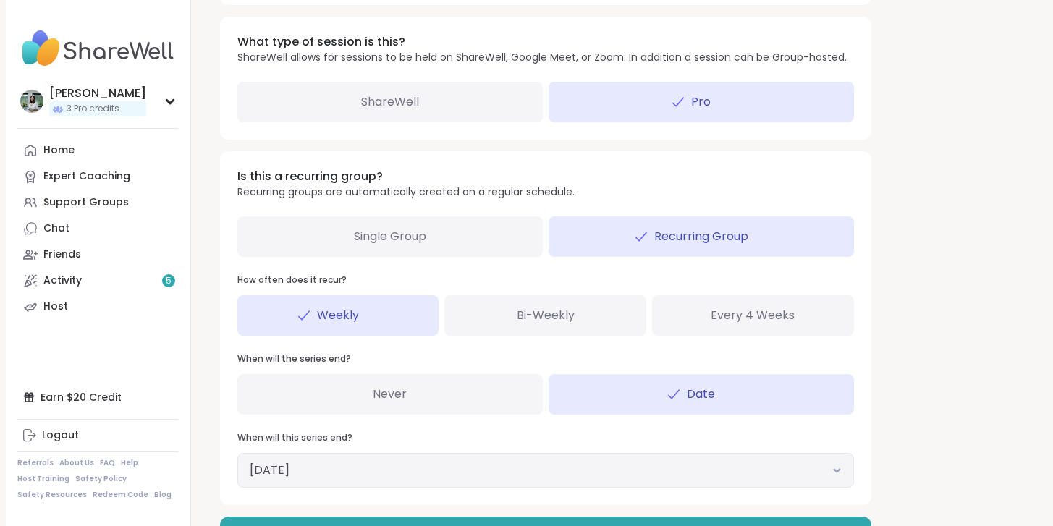
scroll to position [763, 0]
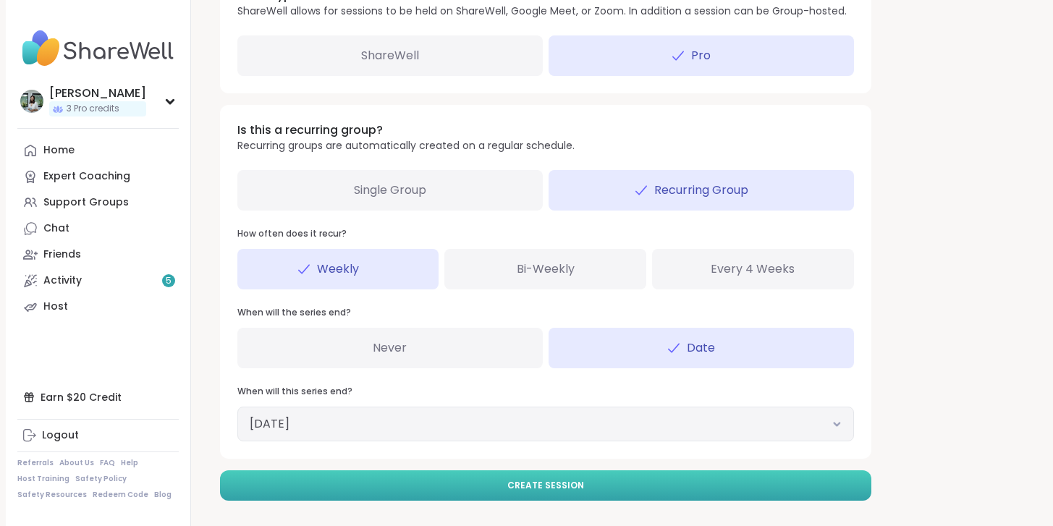
click at [527, 475] on button "Create Session" at bounding box center [545, 485] width 651 height 30
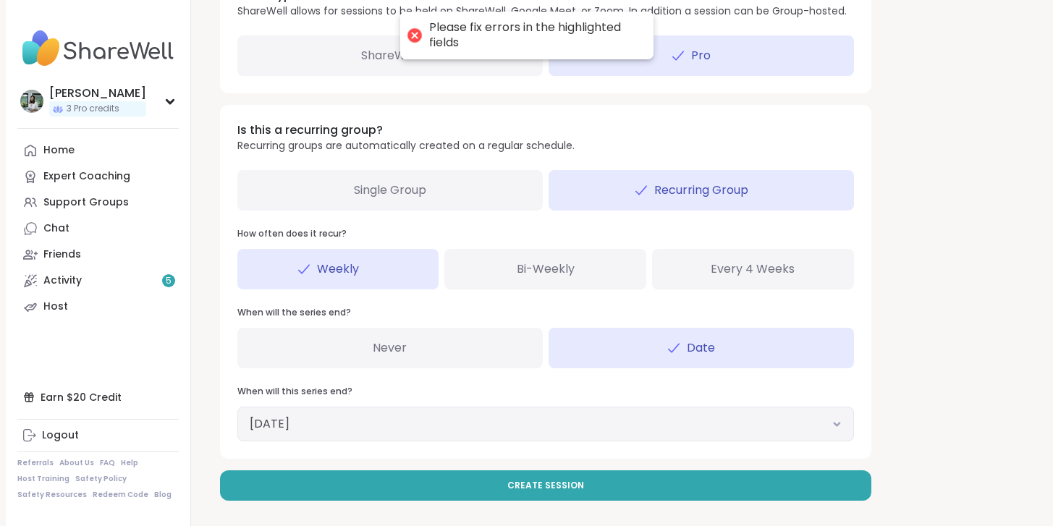
click at [471, 122] on h3 "Is this a recurring group?" at bounding box center [405, 130] width 337 height 16
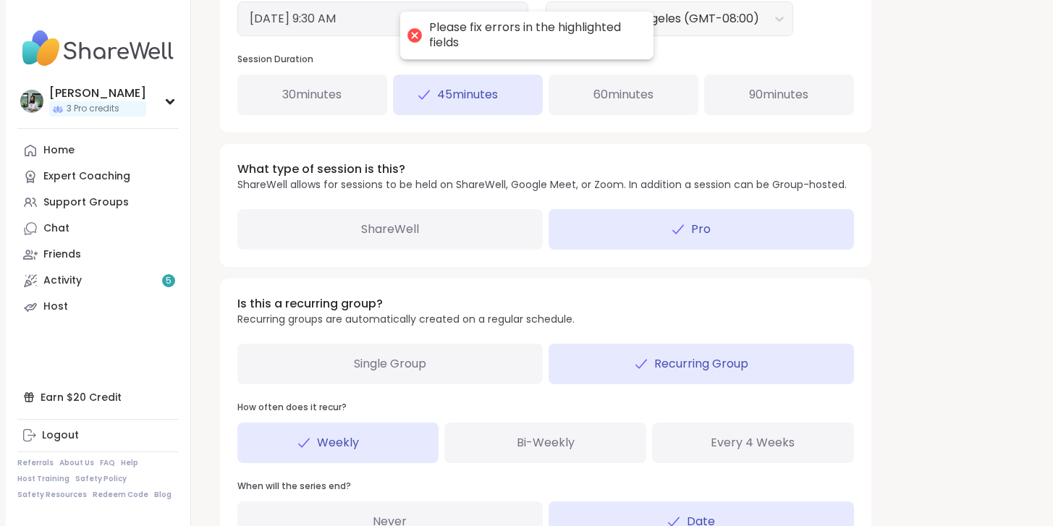
scroll to position [585, 0]
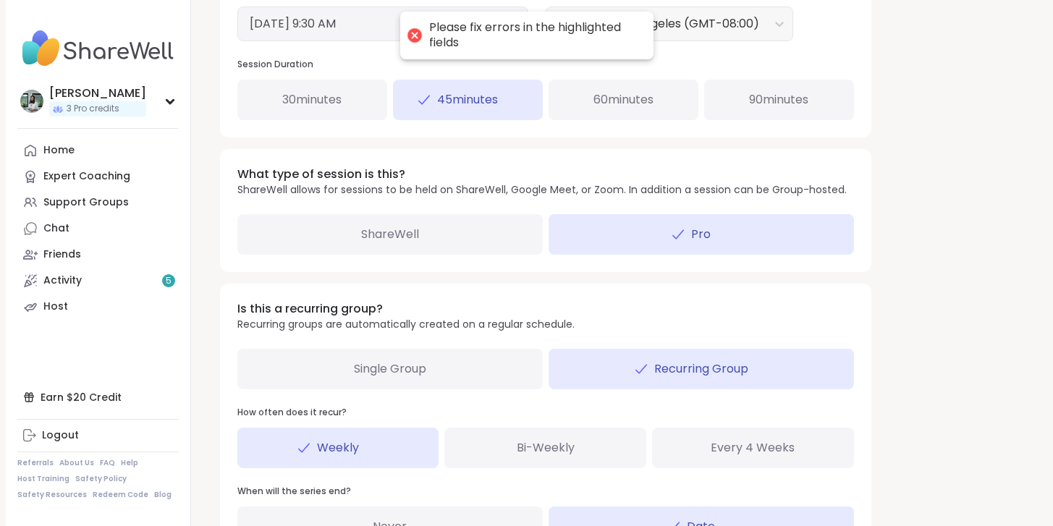
click at [415, 35] on div at bounding box center [414, 35] width 20 height 20
click at [412, 36] on div at bounding box center [414, 35] width 20 height 20
click at [414, 32] on div at bounding box center [414, 35] width 20 height 20
click at [414, 33] on div at bounding box center [414, 35] width 20 height 20
click at [460, 165] on div "What type of session is this? ShareWell allows for sessions to be held on Share…" at bounding box center [545, 210] width 651 height 123
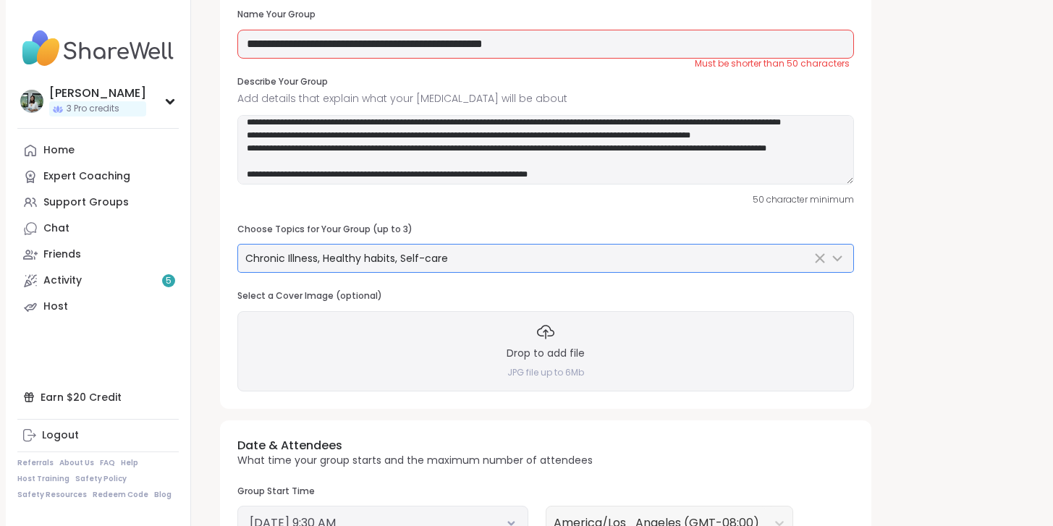
scroll to position [96, 0]
click at [334, 141] on textarea at bounding box center [545, 149] width 616 height 69
click at [535, 122] on textarea at bounding box center [545, 149] width 616 height 69
click at [530, 125] on textarea at bounding box center [545, 149] width 616 height 69
click at [532, 124] on textarea at bounding box center [545, 149] width 616 height 69
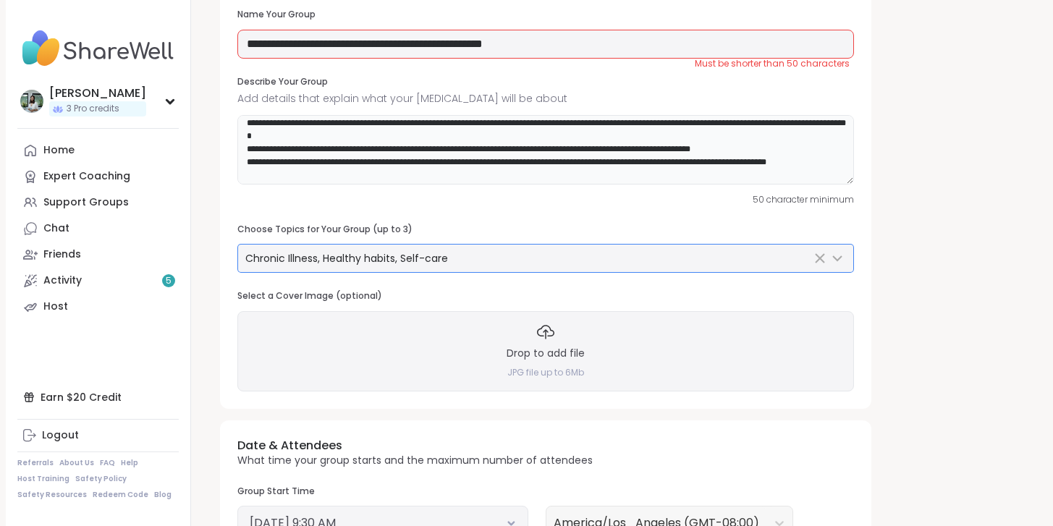
type textarea "**********"
click at [407, 48] on input "**********" at bounding box center [545, 44] width 616 height 29
drag, startPoint x: 470, startPoint y: 47, endPoint x: 405, endPoint y: 48, distance: 65.1
click at [405, 48] on input "**********" at bounding box center [545, 44] width 616 height 29
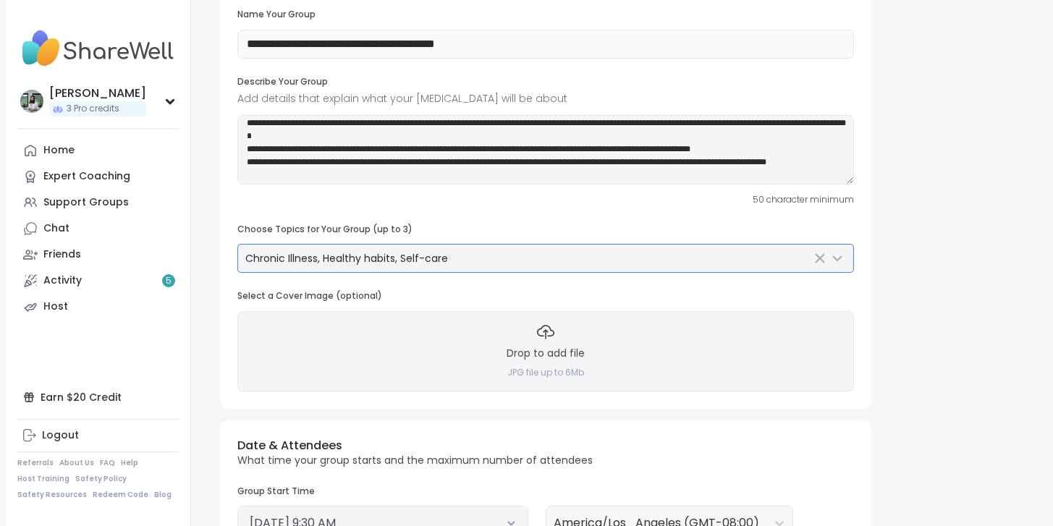
click at [678, 57] on input "**********" at bounding box center [545, 44] width 616 height 29
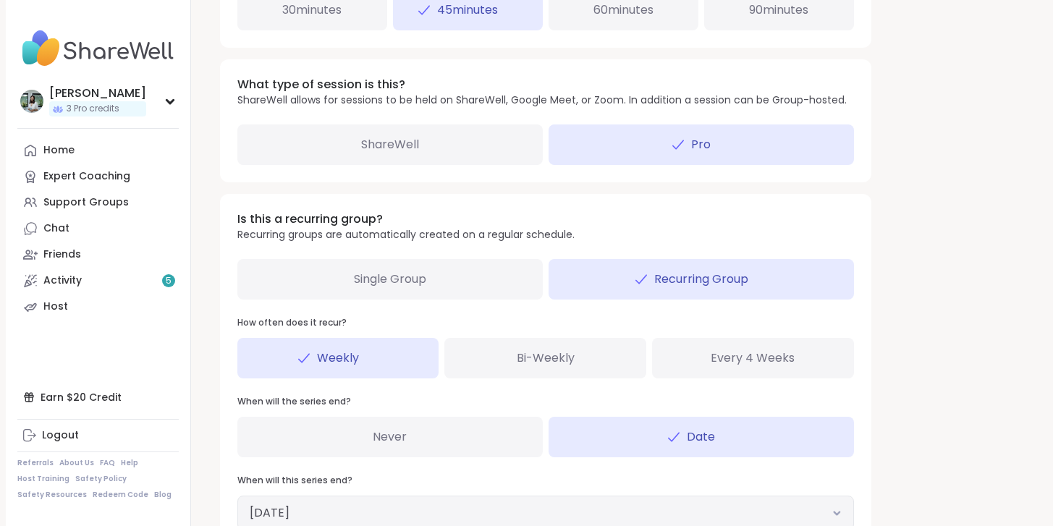
scroll to position [763, 0]
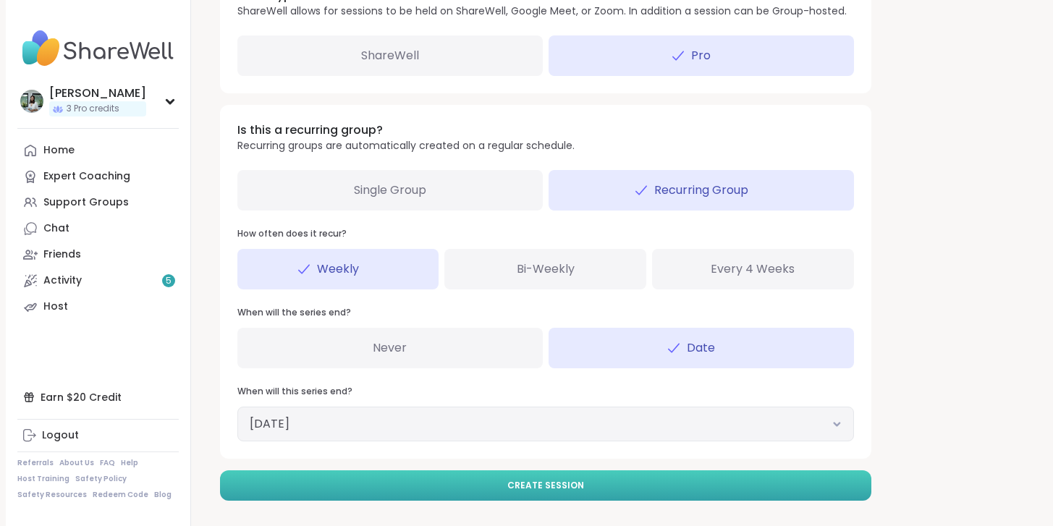
type input "**********"
click at [548, 480] on span "Create Session" at bounding box center [545, 485] width 77 height 13
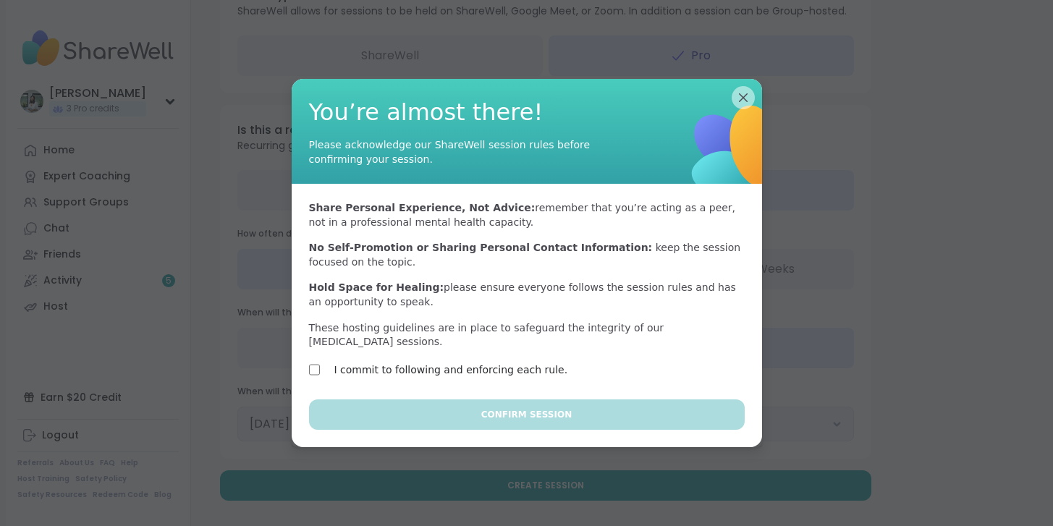
click at [323, 374] on div "I commit to following and enforcing each rule." at bounding box center [434, 369] width 250 height 17
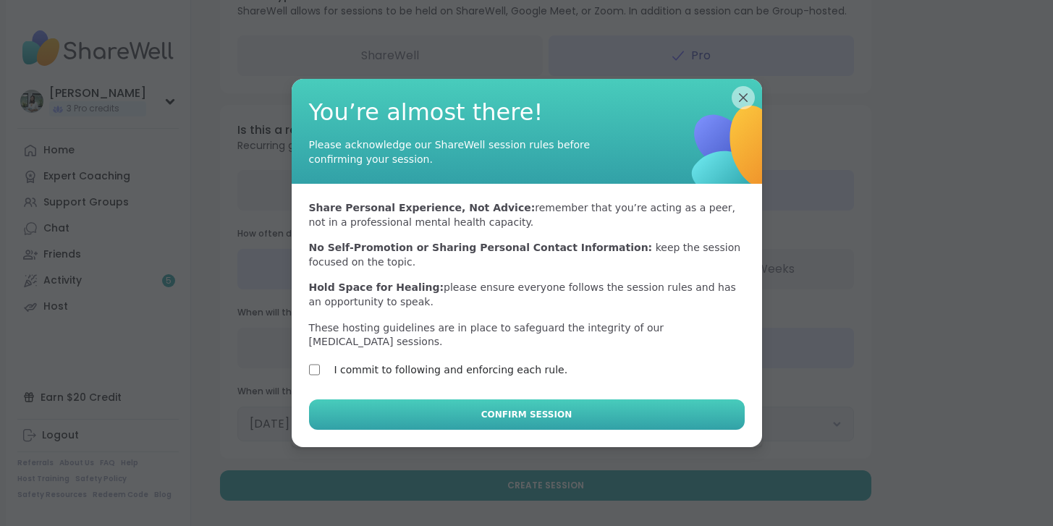
click at [536, 422] on button "Confirm Session" at bounding box center [527, 414] width 436 height 30
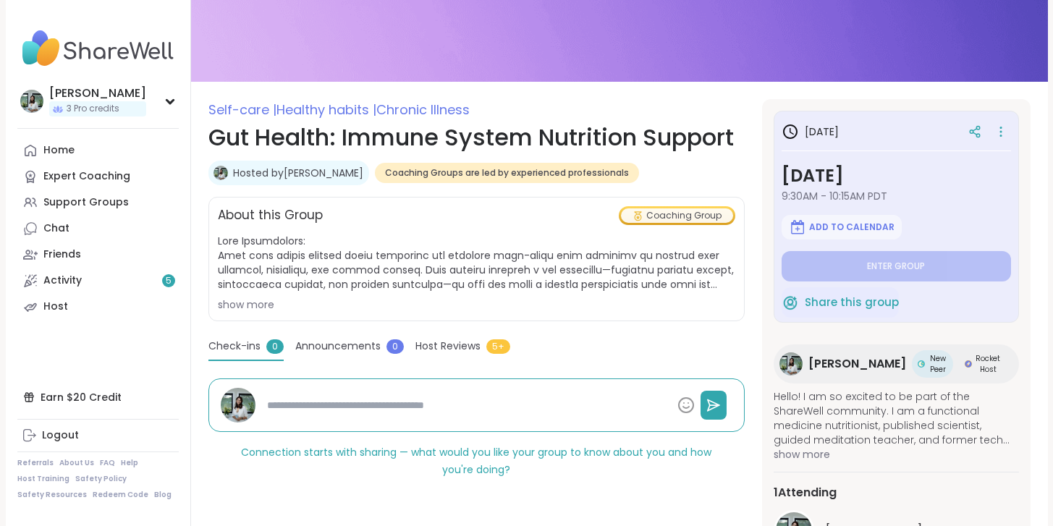
scroll to position [107, 0]
click at [679, 158] on div "Self-care | Healthy habits | Chronic Illness Gut Health: Immune System Nutritio…" at bounding box center [476, 140] width 536 height 80
type textarea "*"
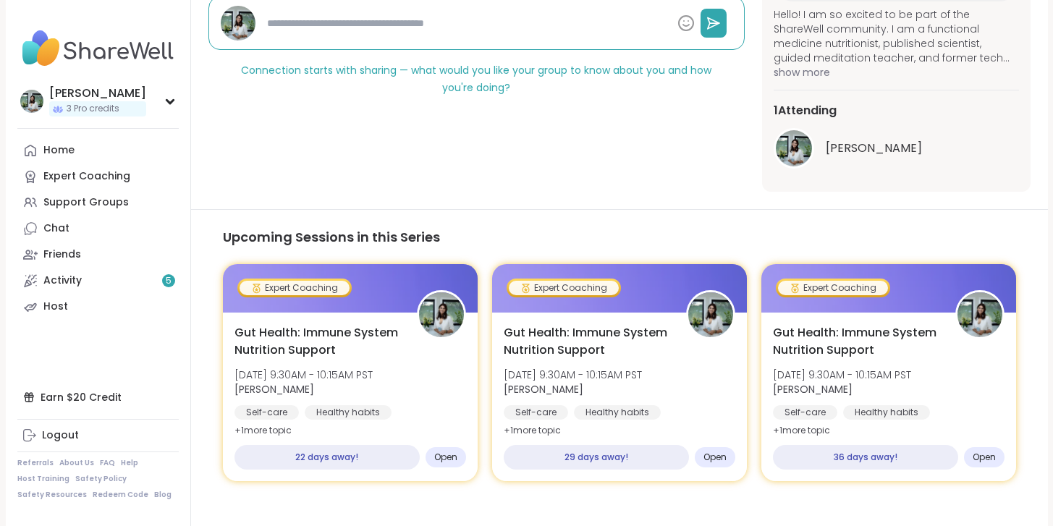
scroll to position [504, 0]
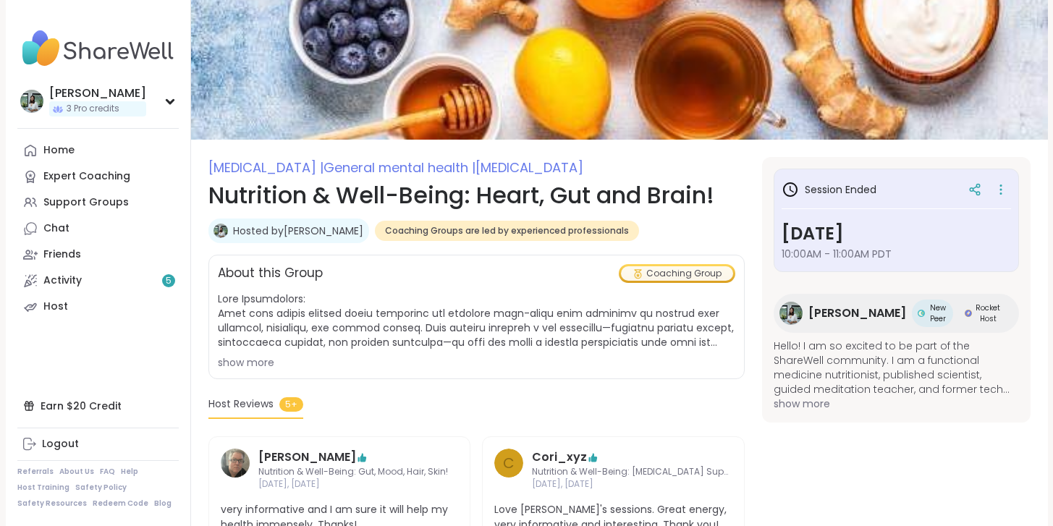
click at [271, 361] on div "show more" at bounding box center [476, 362] width 517 height 14
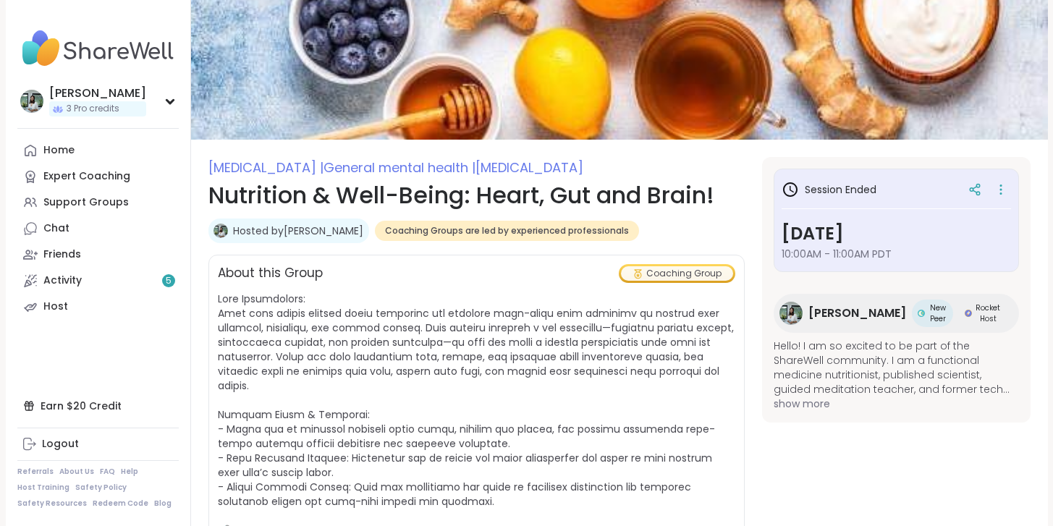
scroll to position [223, 0]
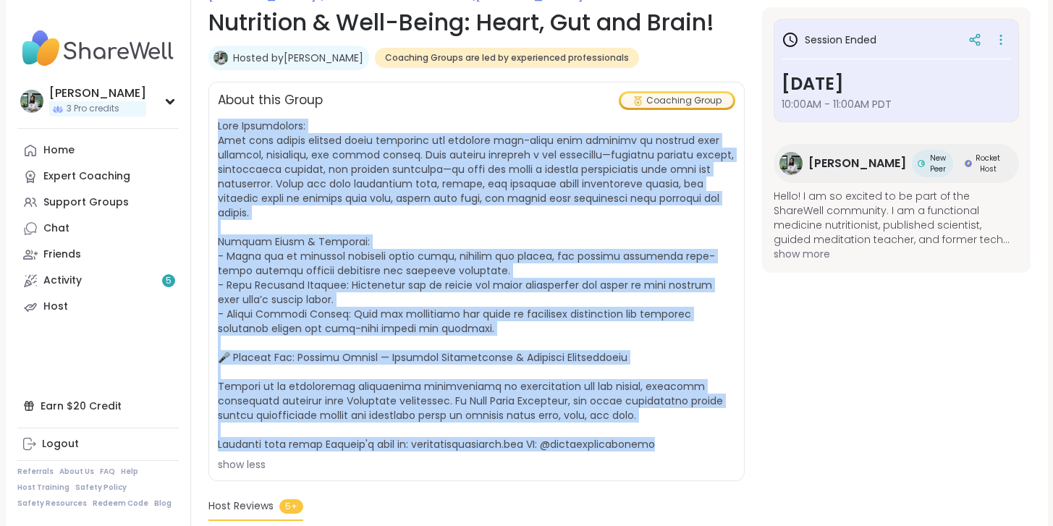
drag, startPoint x: 676, startPoint y: 449, endPoint x: 205, endPoint y: 129, distance: 569.3
click at [205, 129] on section "[MEDICAL_DATA] | General mental health | [MEDICAL_DATA] Nutrition & Well-Being:…" at bounding box center [619, 488] width 857 height 1008
copy span "Lore Ipsumdolors: Amet cons adipis elitsed doeiu temporinc utl etdolore magn-al…"
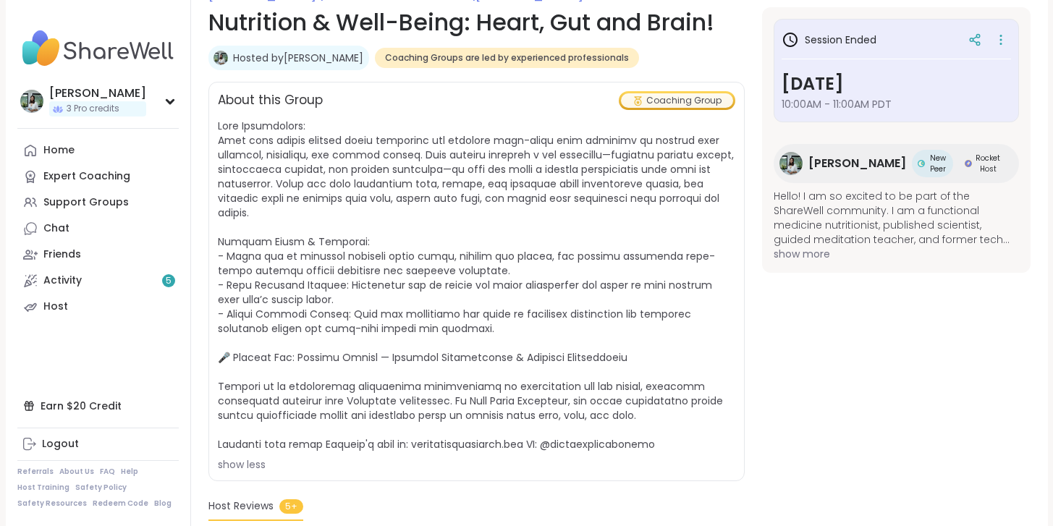
click at [844, 334] on section "[MEDICAL_DATA] | General mental health | [MEDICAL_DATA] Nutrition & Well-Being:…" at bounding box center [619, 488] width 857 height 1008
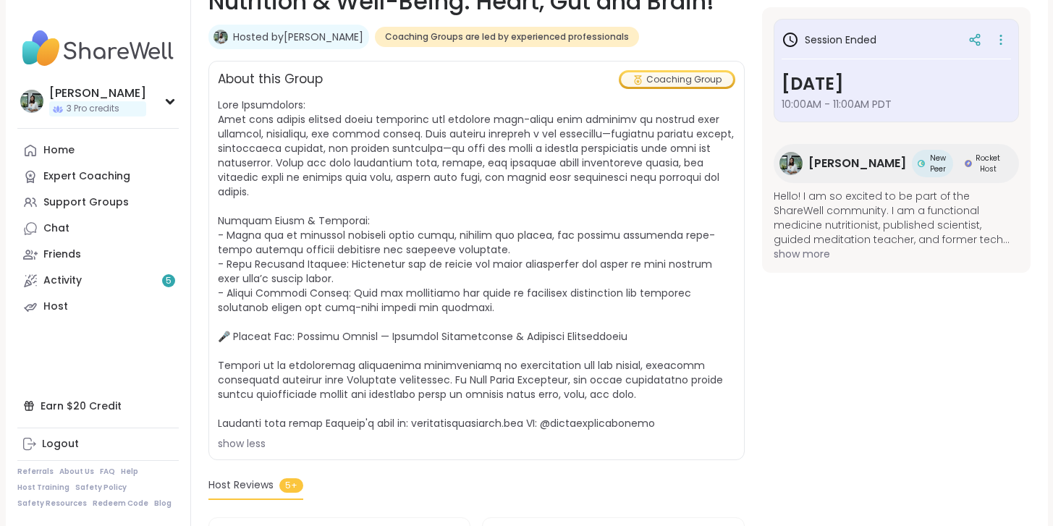
scroll to position [0, 0]
